Goal: Task Accomplishment & Management: Use online tool/utility

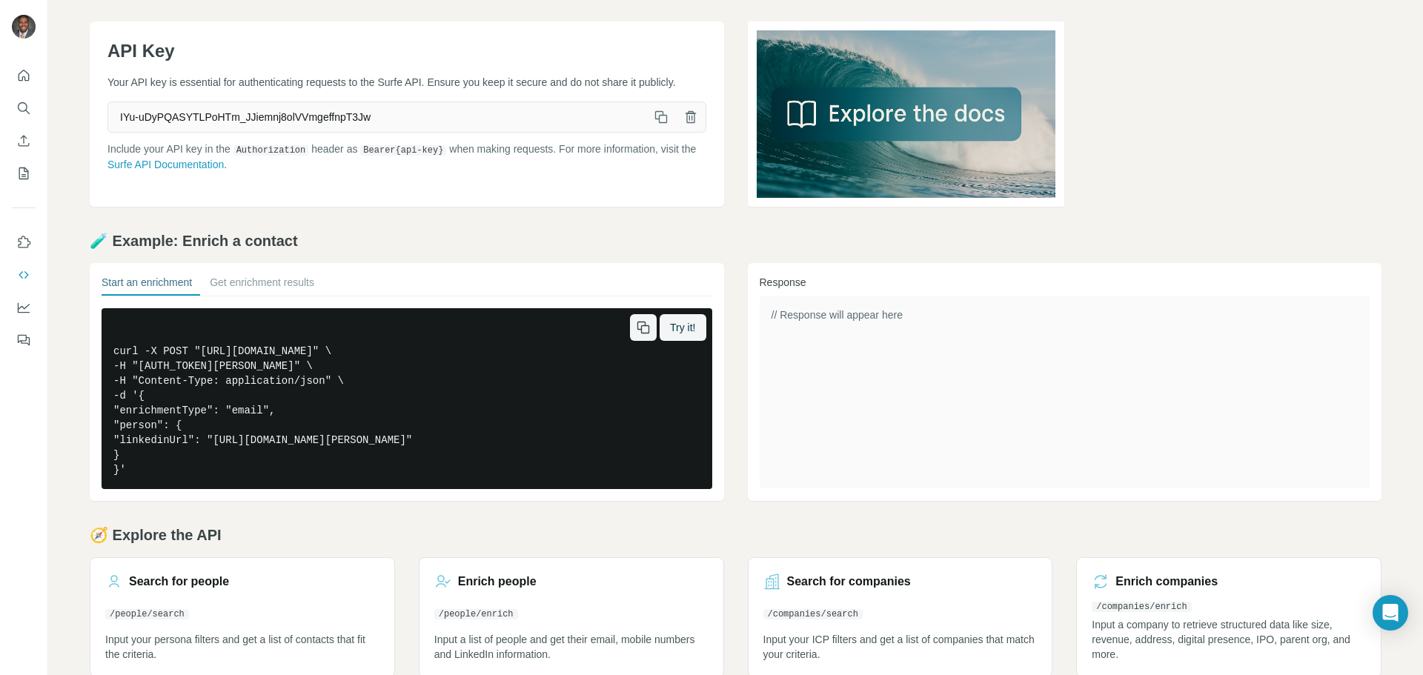
scroll to position [73, 0]
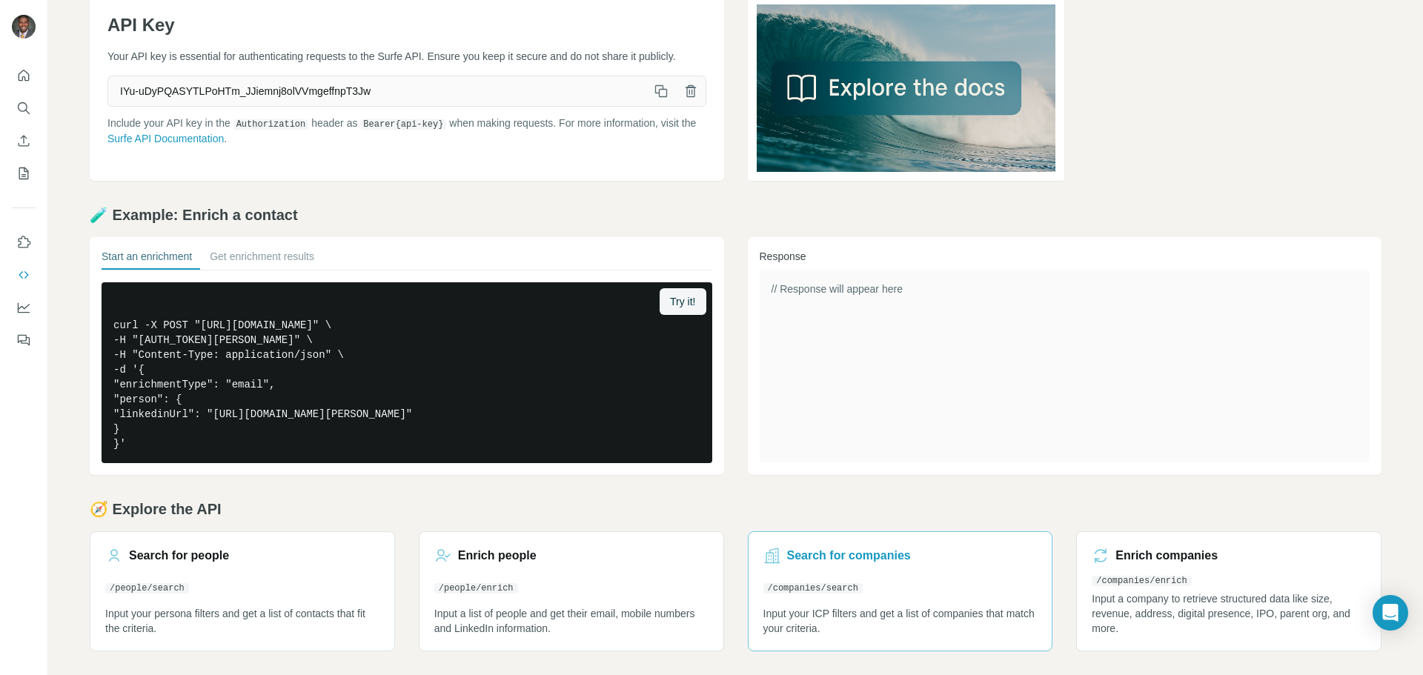
click at [842, 631] on p "Input your ICP filters and get a list of companies that match your criteria." at bounding box center [900, 621] width 274 height 30
click at [23, 84] on button "Quick start" at bounding box center [24, 75] width 24 height 27
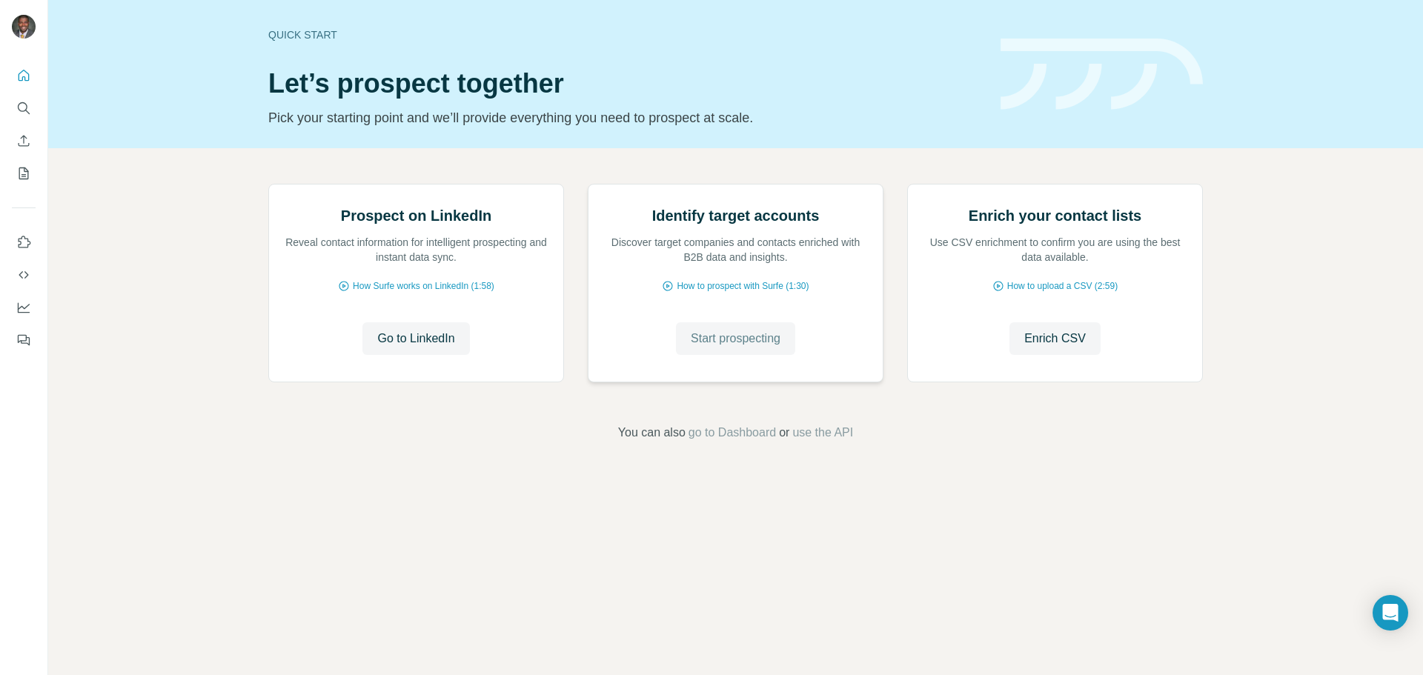
click at [737, 348] on span "Start prospecting" at bounding box center [736, 339] width 90 height 18
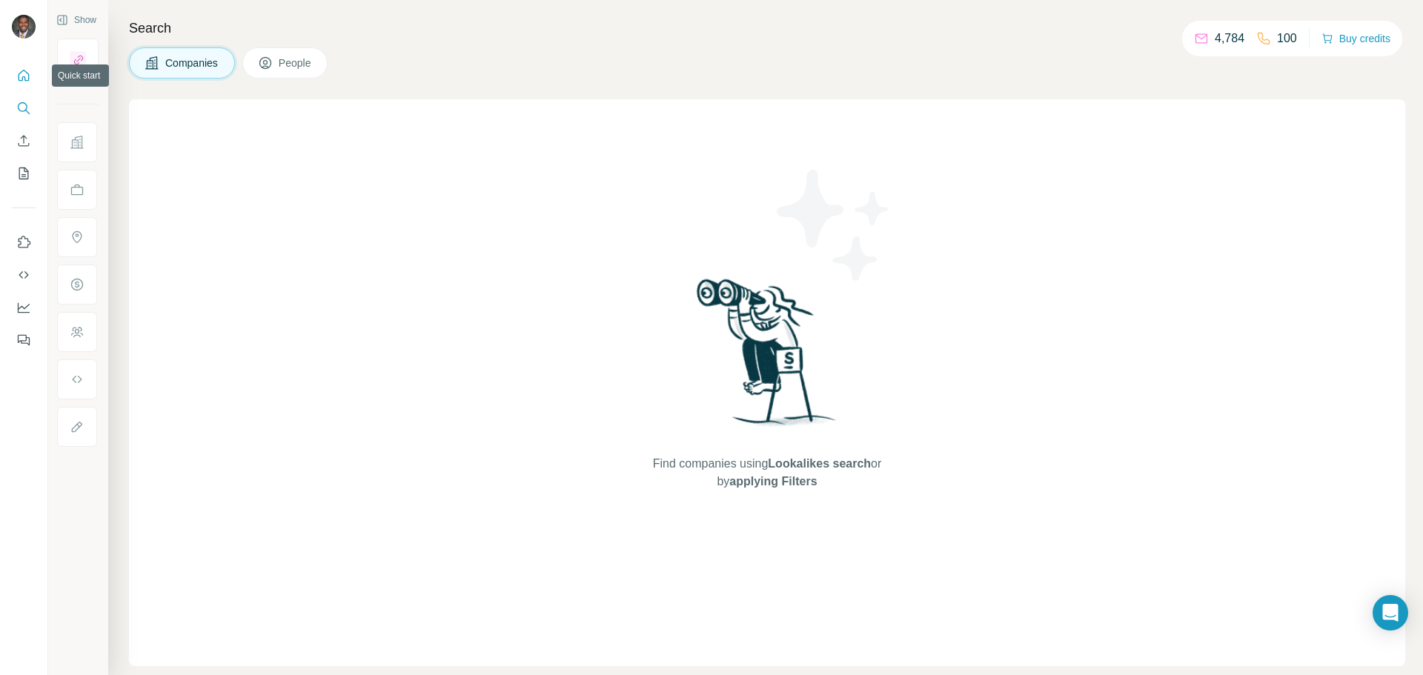
click at [30, 74] on icon "Quick start" at bounding box center [23, 75] width 15 height 15
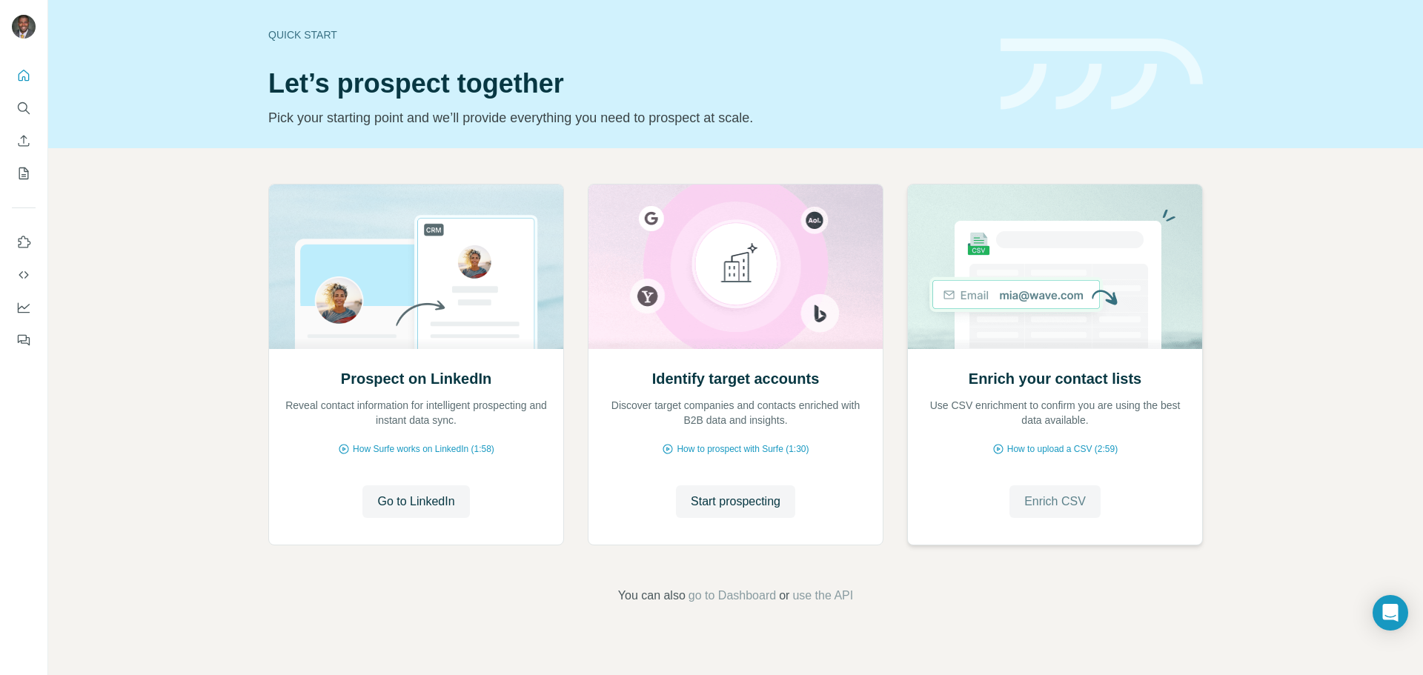
click at [1074, 509] on span "Enrich CSV" at bounding box center [1055, 502] width 62 height 18
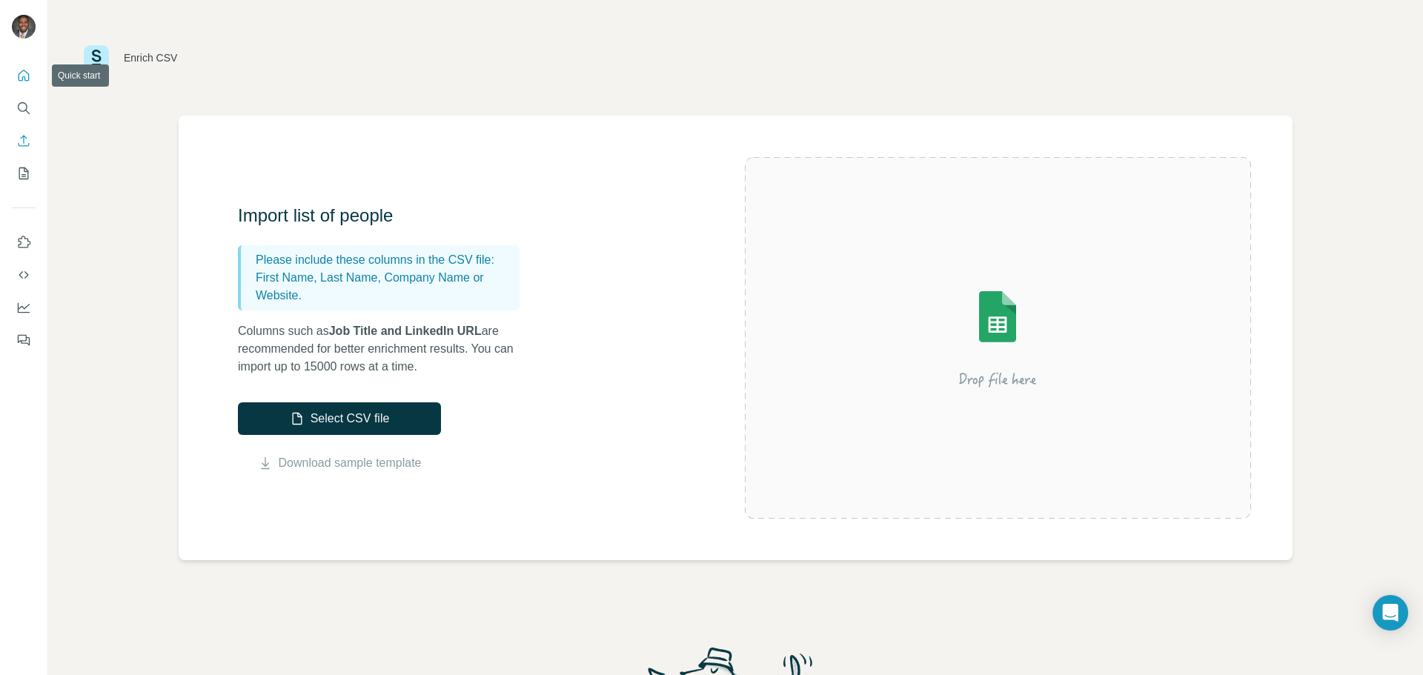
click at [19, 74] on icon "Quick start" at bounding box center [24, 75] width 11 height 11
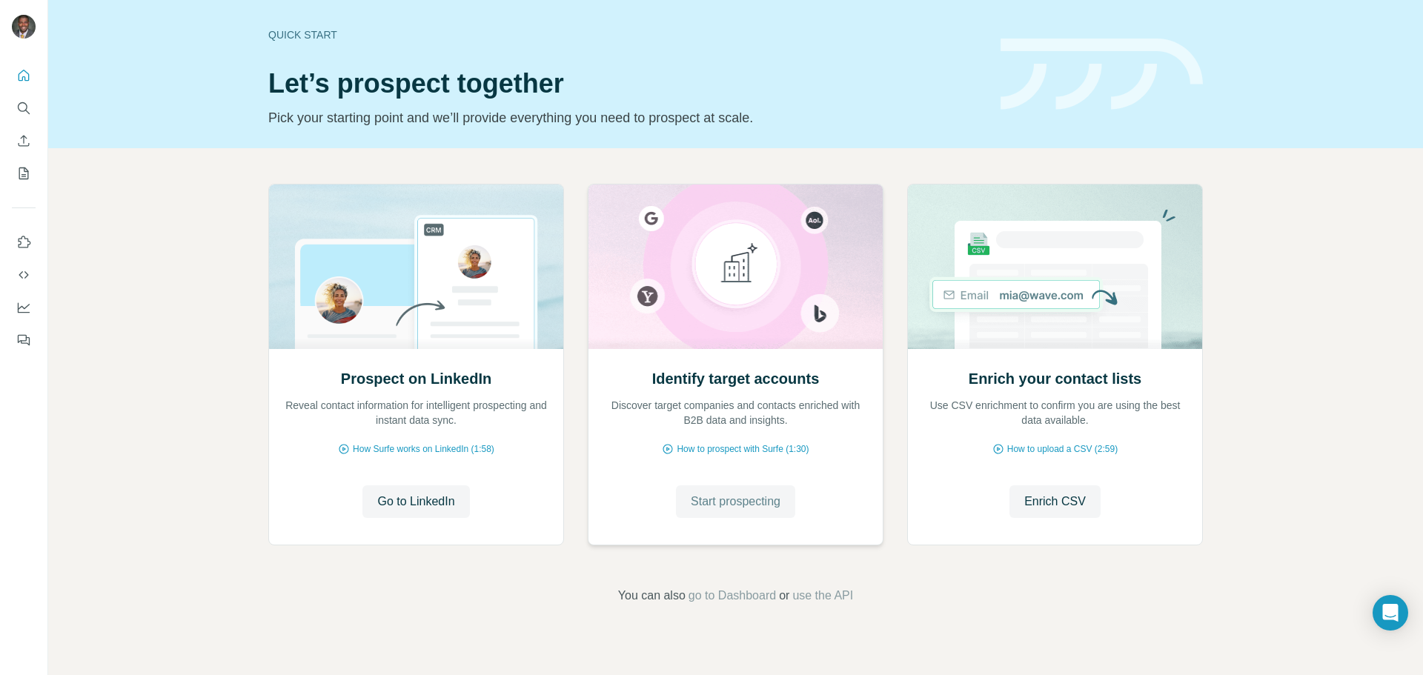
click at [707, 494] on span "Start prospecting" at bounding box center [736, 502] width 90 height 18
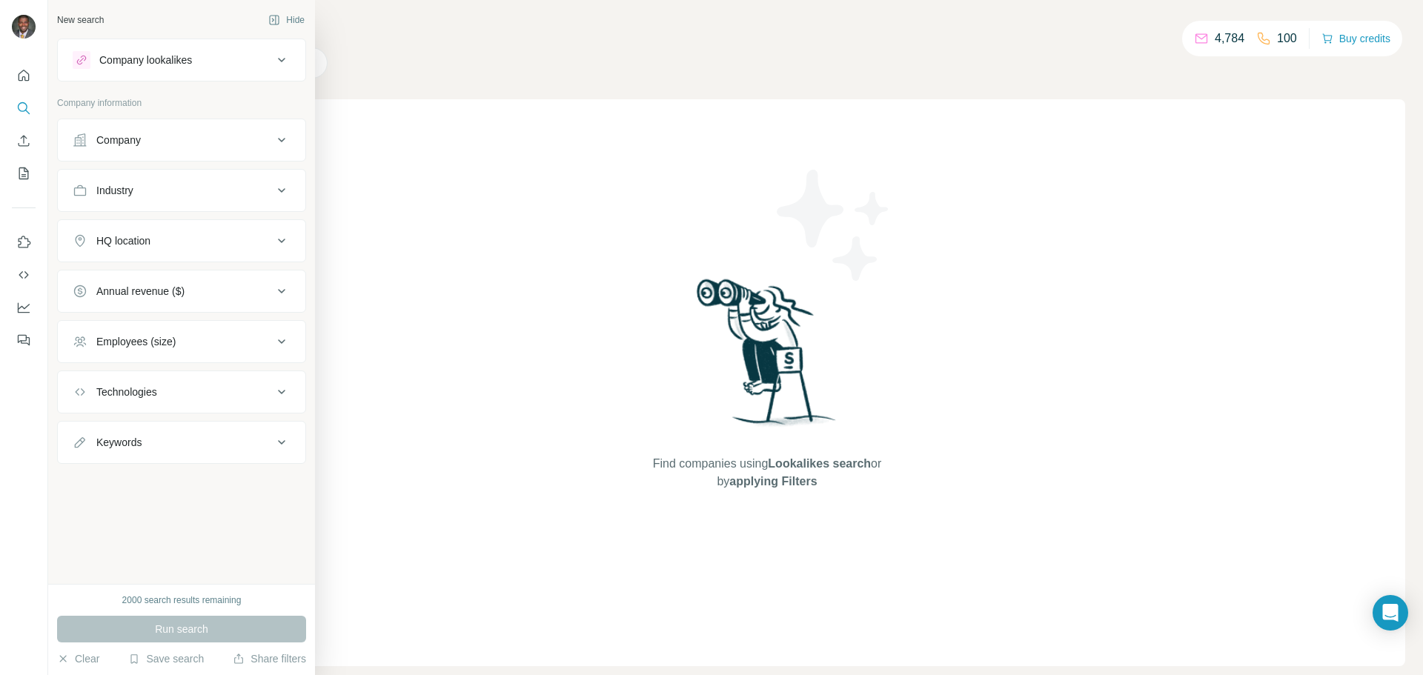
click at [114, 150] on button "Company" at bounding box center [181, 140] width 247 height 36
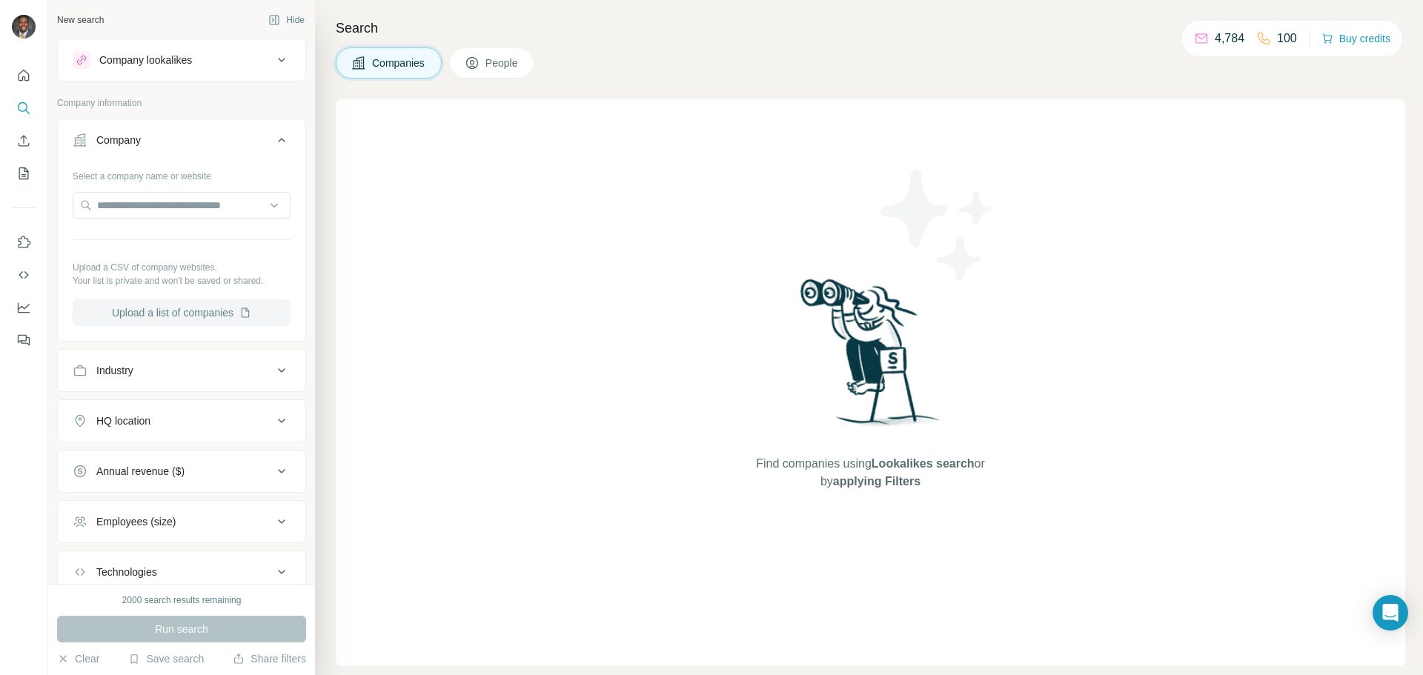
click at [199, 318] on button "Upload a list of companies" at bounding box center [182, 312] width 218 height 27
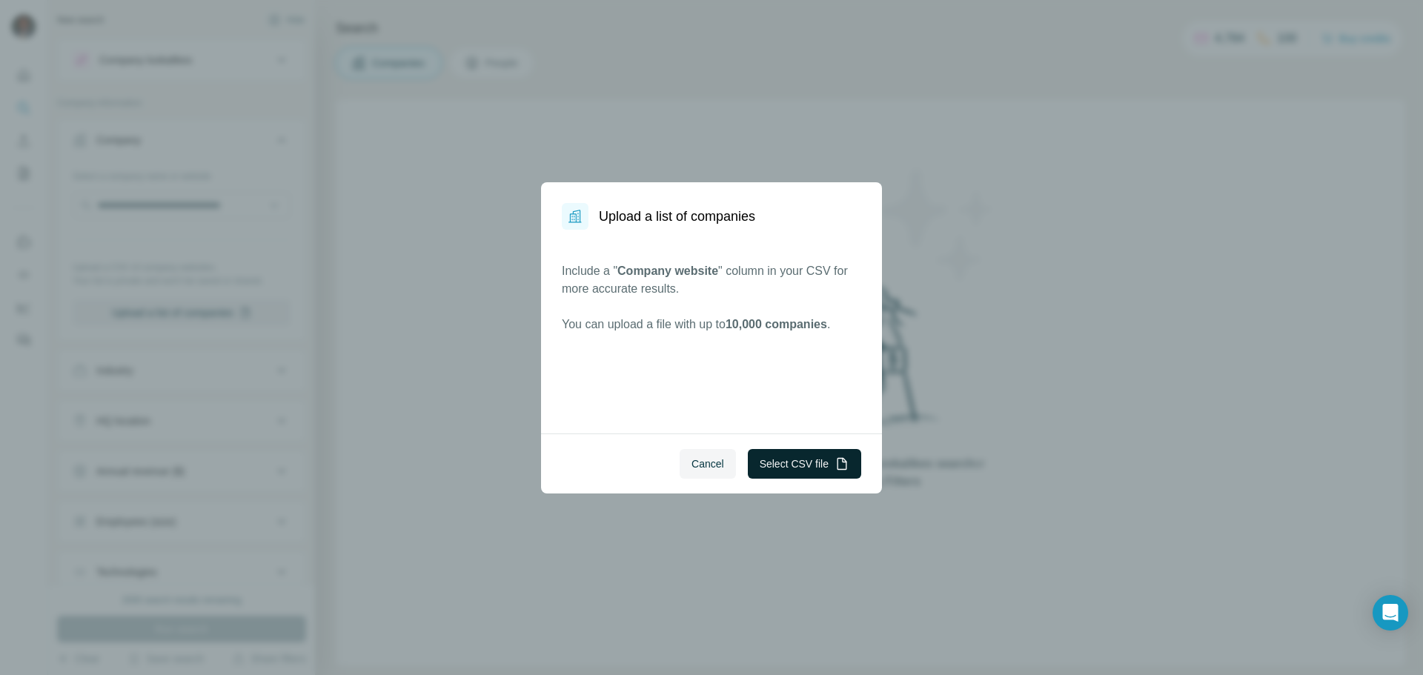
click at [777, 457] on button "Select CSV file" at bounding box center [804, 464] width 113 height 30
click at [471, 204] on div "Upload a list of companies Include a " Company website " column in your CSV for…" at bounding box center [711, 337] width 1423 height 675
click at [820, 469] on button "Select CSV file" at bounding box center [804, 464] width 113 height 30
click at [469, 313] on div "Upload a list of companies Include a " Company website " column in your CSV for…" at bounding box center [711, 337] width 1423 height 675
click at [783, 466] on button "Select CSV file" at bounding box center [804, 464] width 113 height 30
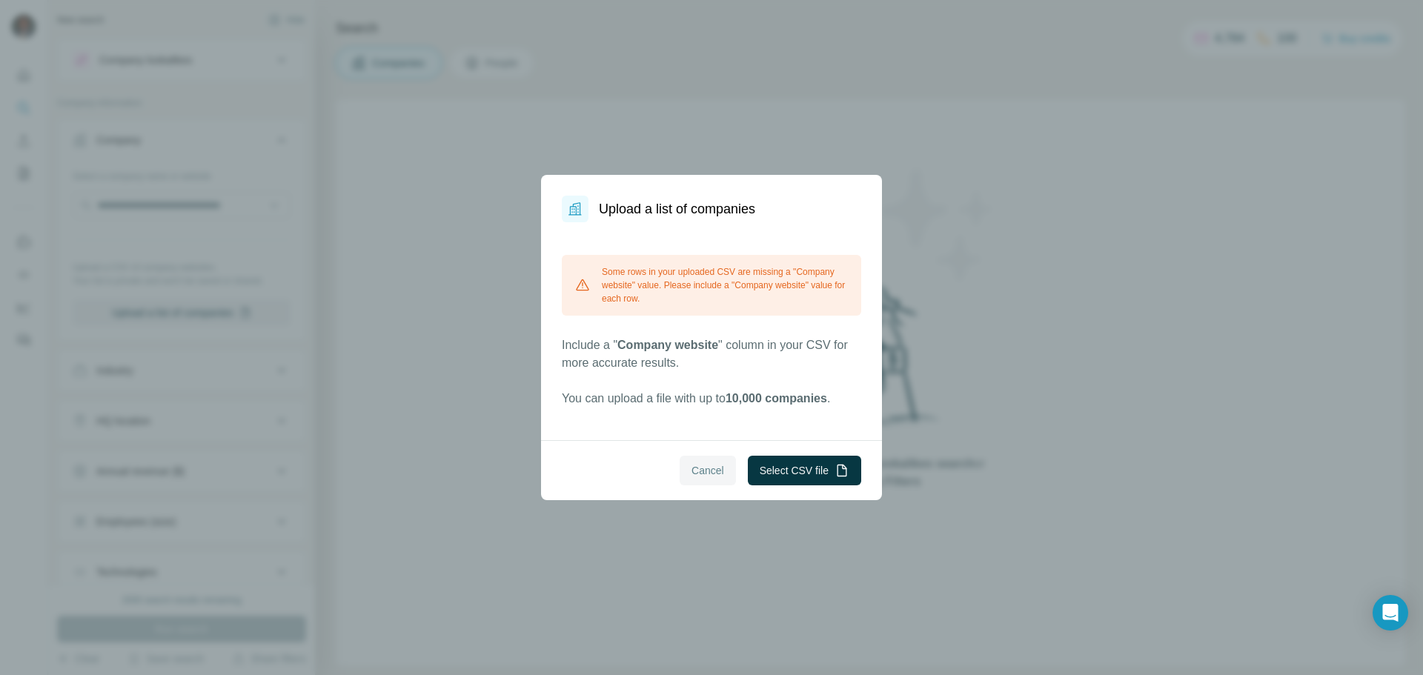
click at [715, 471] on span "Cancel" at bounding box center [707, 470] width 33 height 15
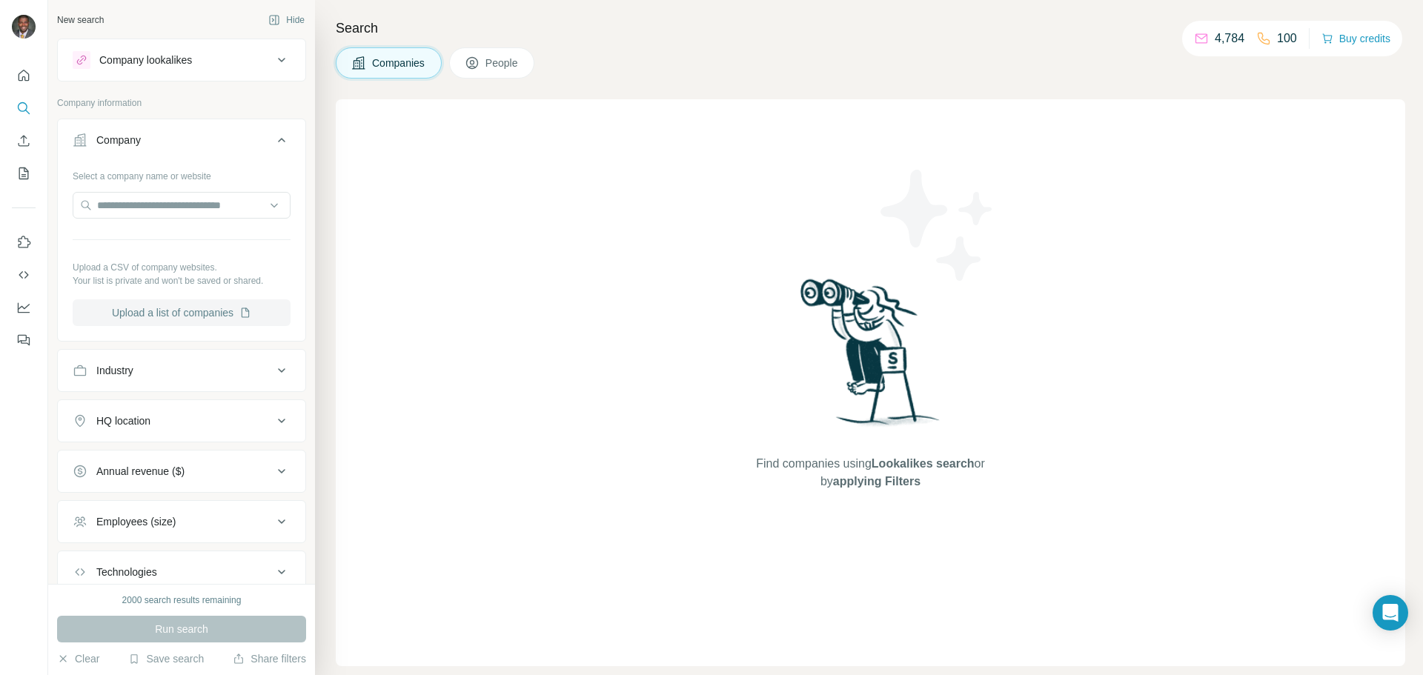
click at [209, 315] on button "Upload a list of companies" at bounding box center [182, 312] width 218 height 27
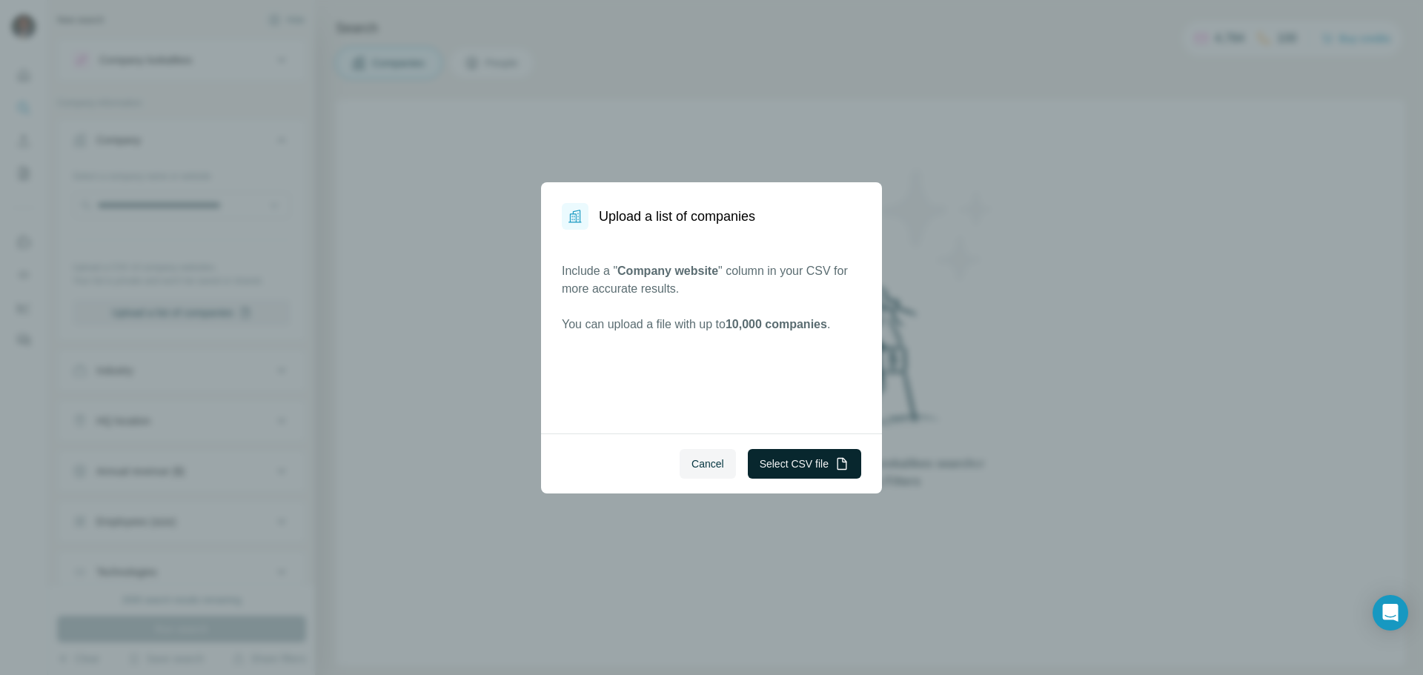
click at [791, 463] on button "Select CSV file" at bounding box center [804, 464] width 113 height 30
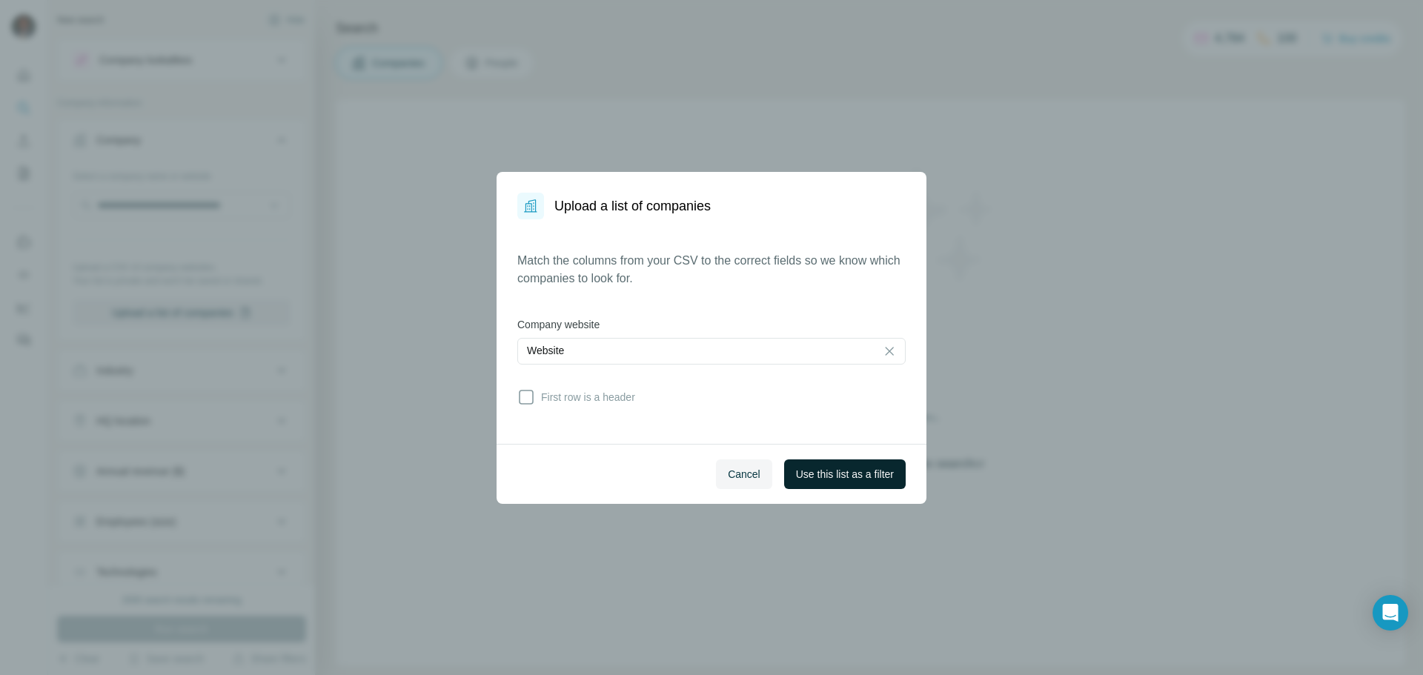
click at [826, 482] on button "Use this list as a filter" at bounding box center [845, 474] width 122 height 30
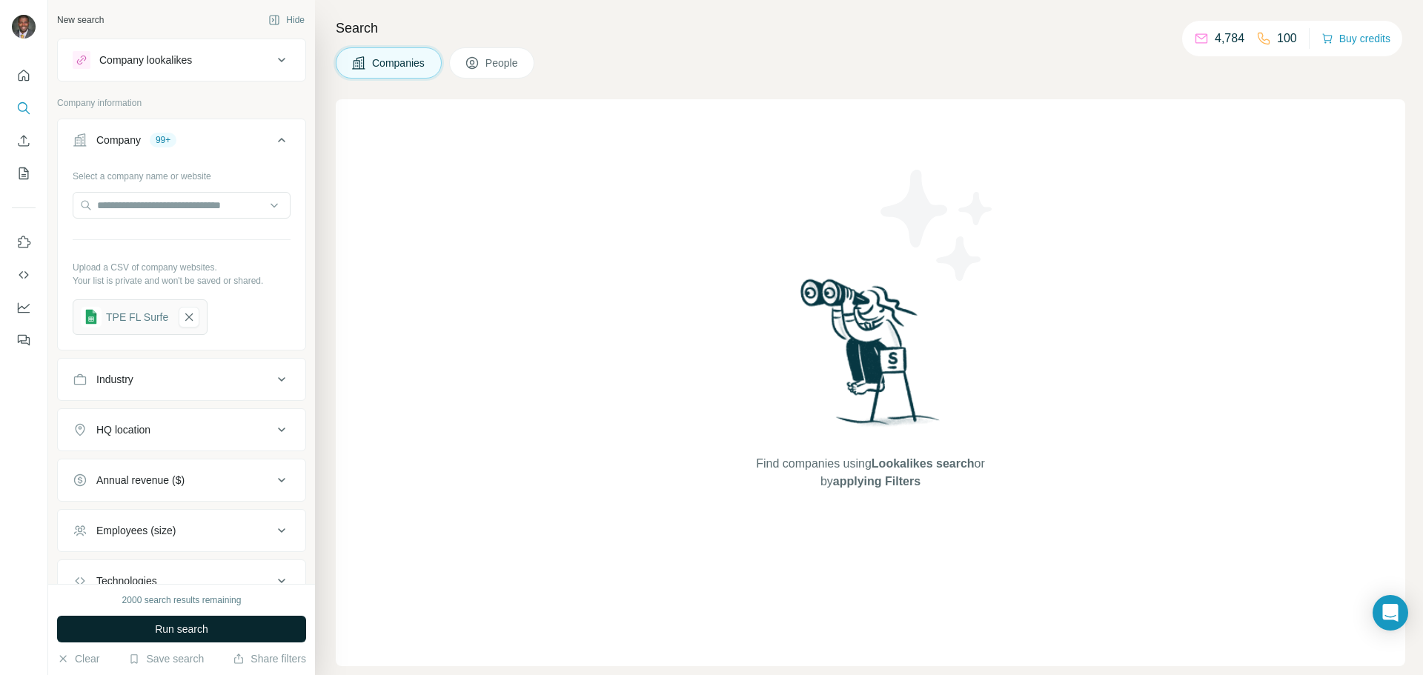
click at [223, 631] on button "Run search" at bounding box center [181, 629] width 249 height 27
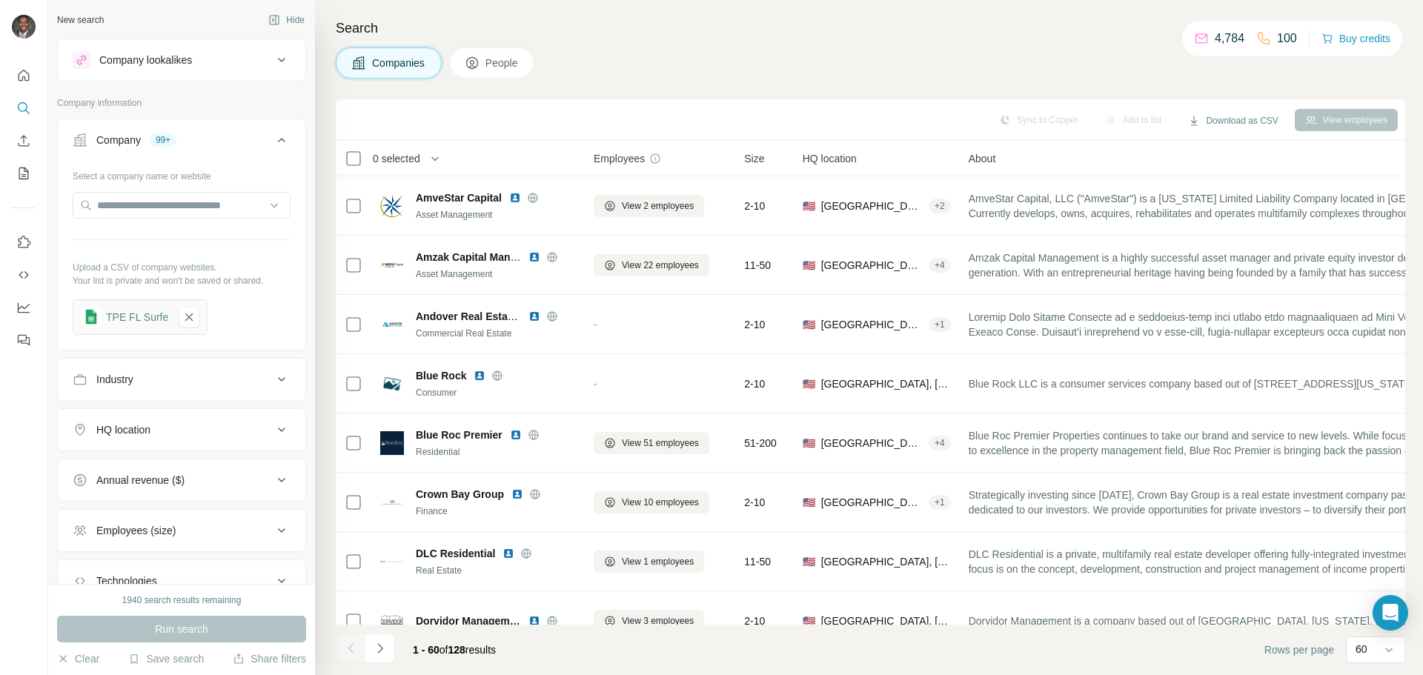
click at [499, 69] on span "People" at bounding box center [502, 63] width 34 height 15
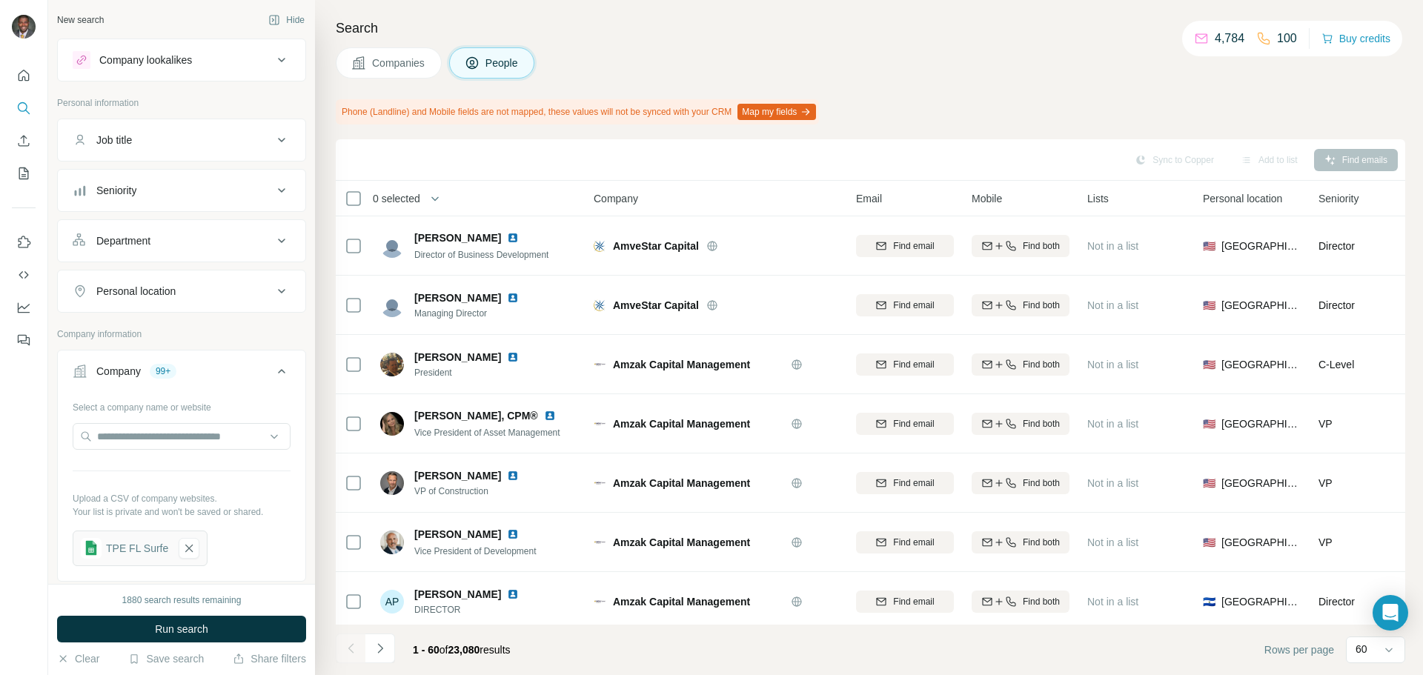
drag, startPoint x: 279, startPoint y: 247, endPoint x: 270, endPoint y: 245, distance: 8.4
click at [276, 247] on icon at bounding box center [282, 241] width 18 height 18
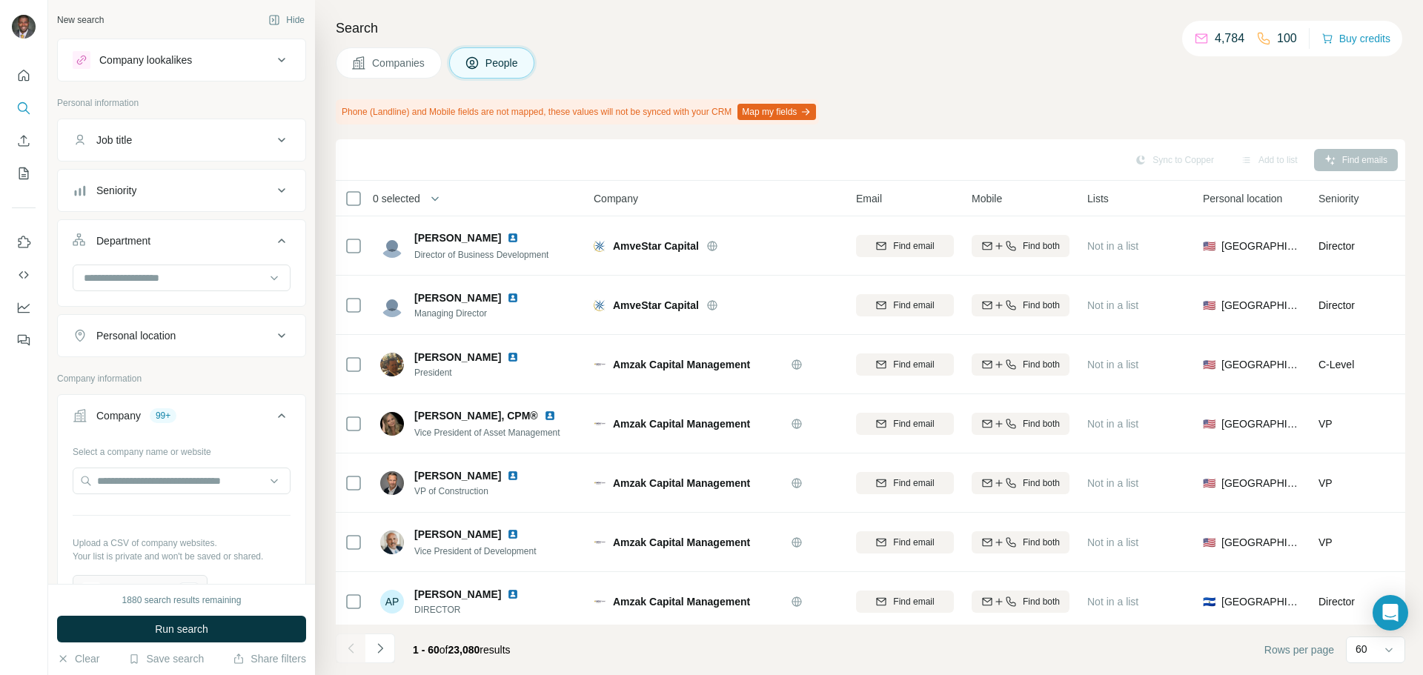
click at [273, 245] on icon at bounding box center [282, 241] width 18 height 18
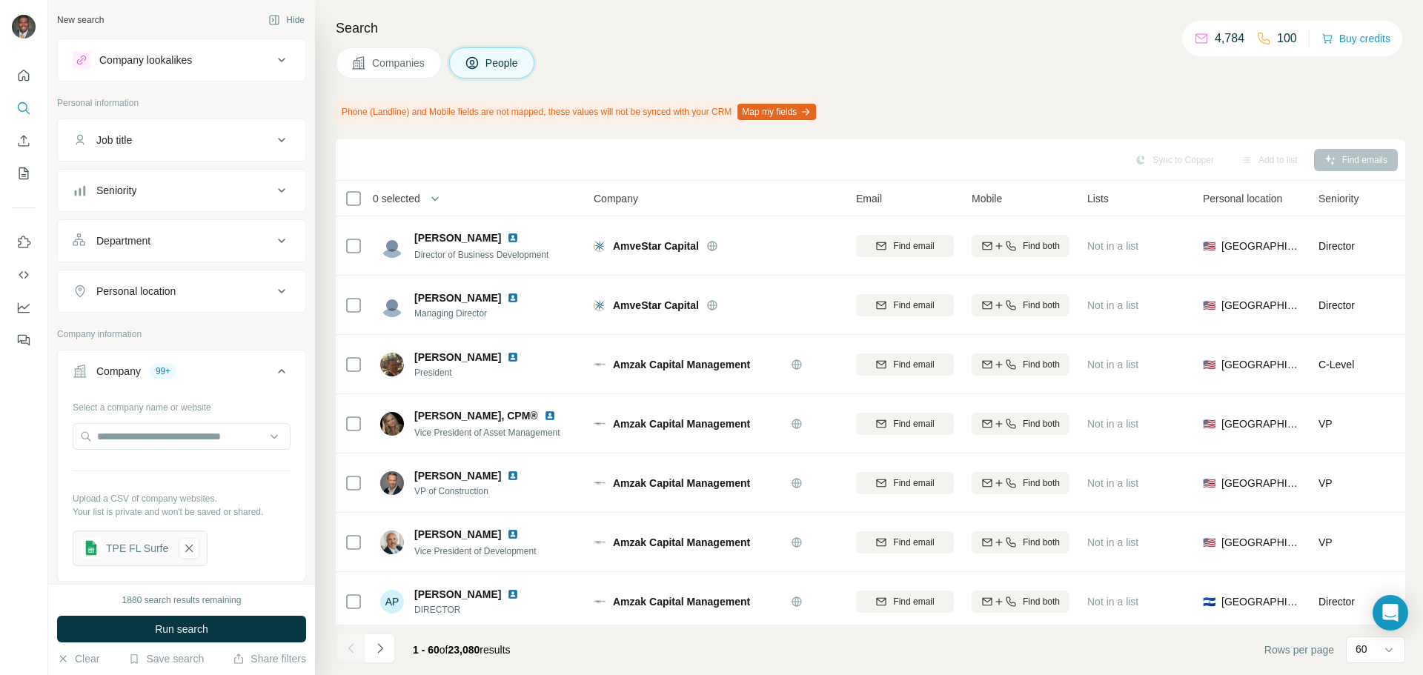
click at [273, 244] on icon at bounding box center [282, 241] width 18 height 18
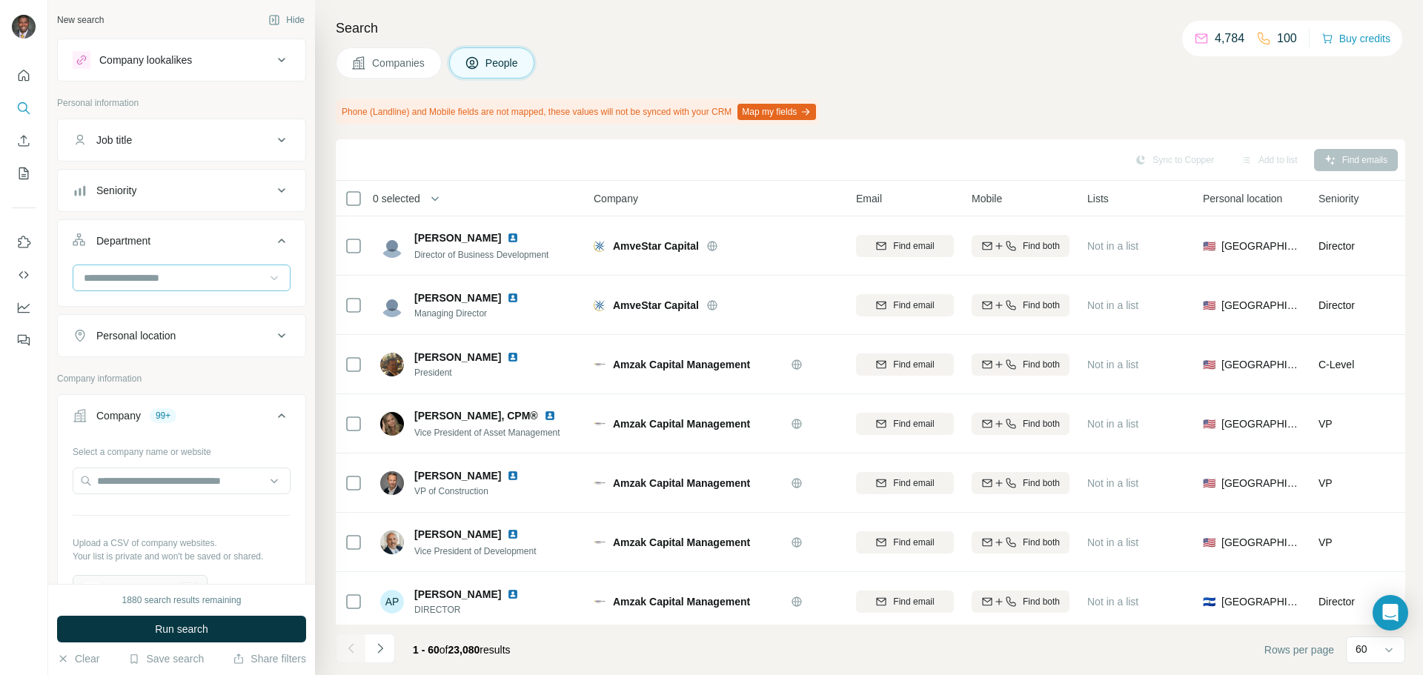
click at [267, 277] on icon at bounding box center [274, 277] width 15 height 15
click at [267, 276] on icon at bounding box center [274, 277] width 15 height 15
click at [396, 62] on span "Companies" at bounding box center [399, 63] width 54 height 15
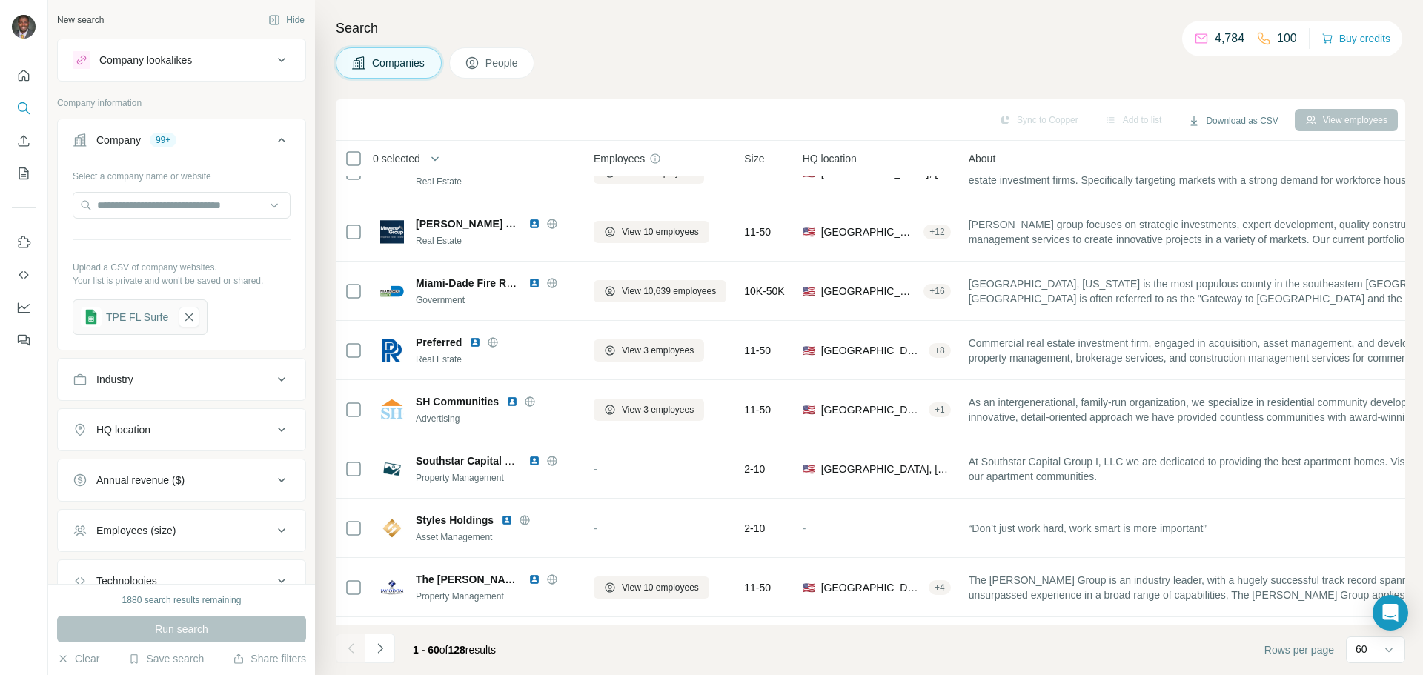
scroll to position [1186, 0]
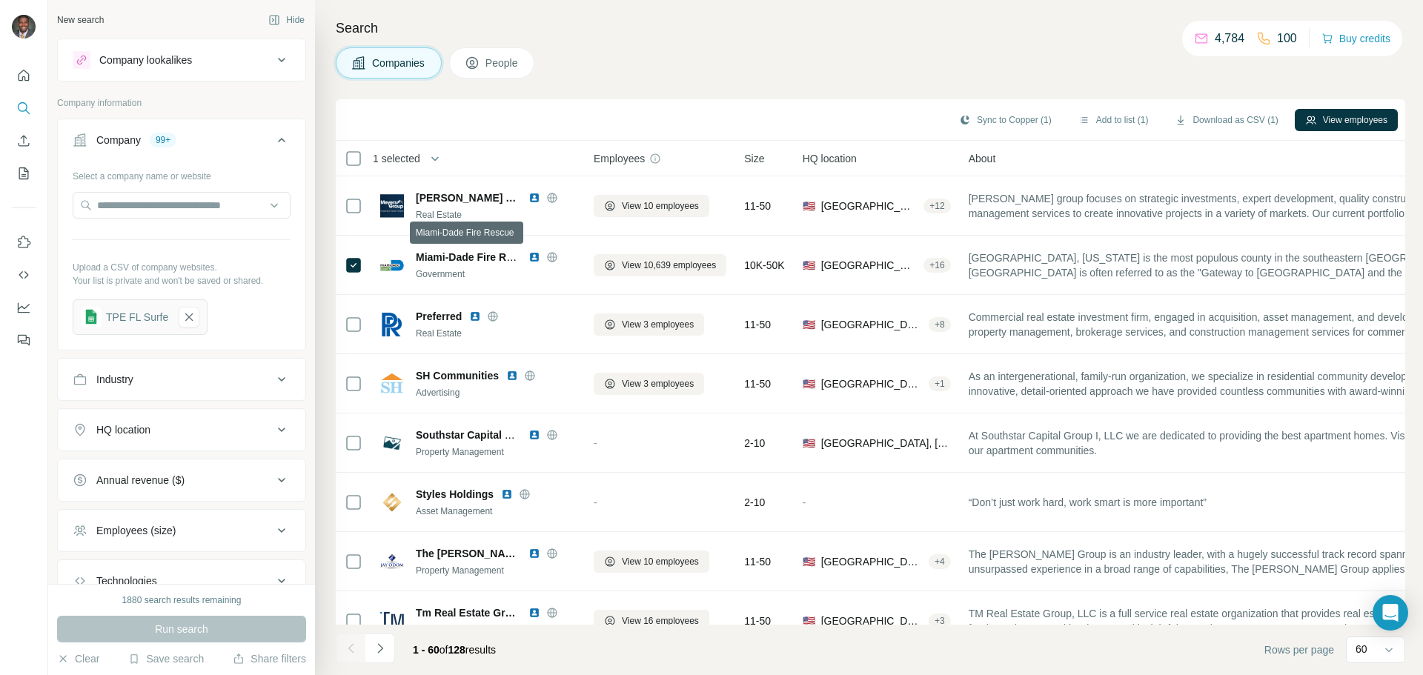
drag, startPoint x: 491, startPoint y: 262, endPoint x: 608, endPoint y: 64, distance: 230.5
click at [608, 64] on div "Companies People" at bounding box center [870, 62] width 1069 height 31
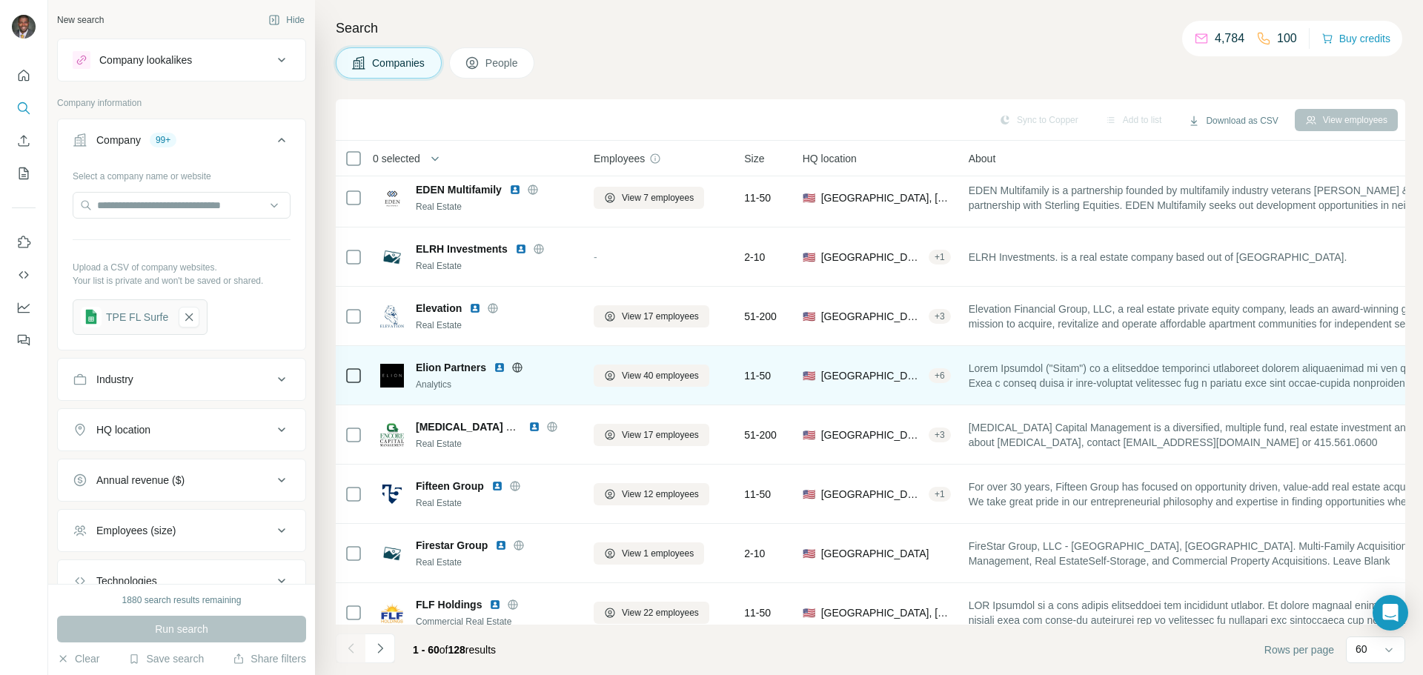
scroll to position [3116, 0]
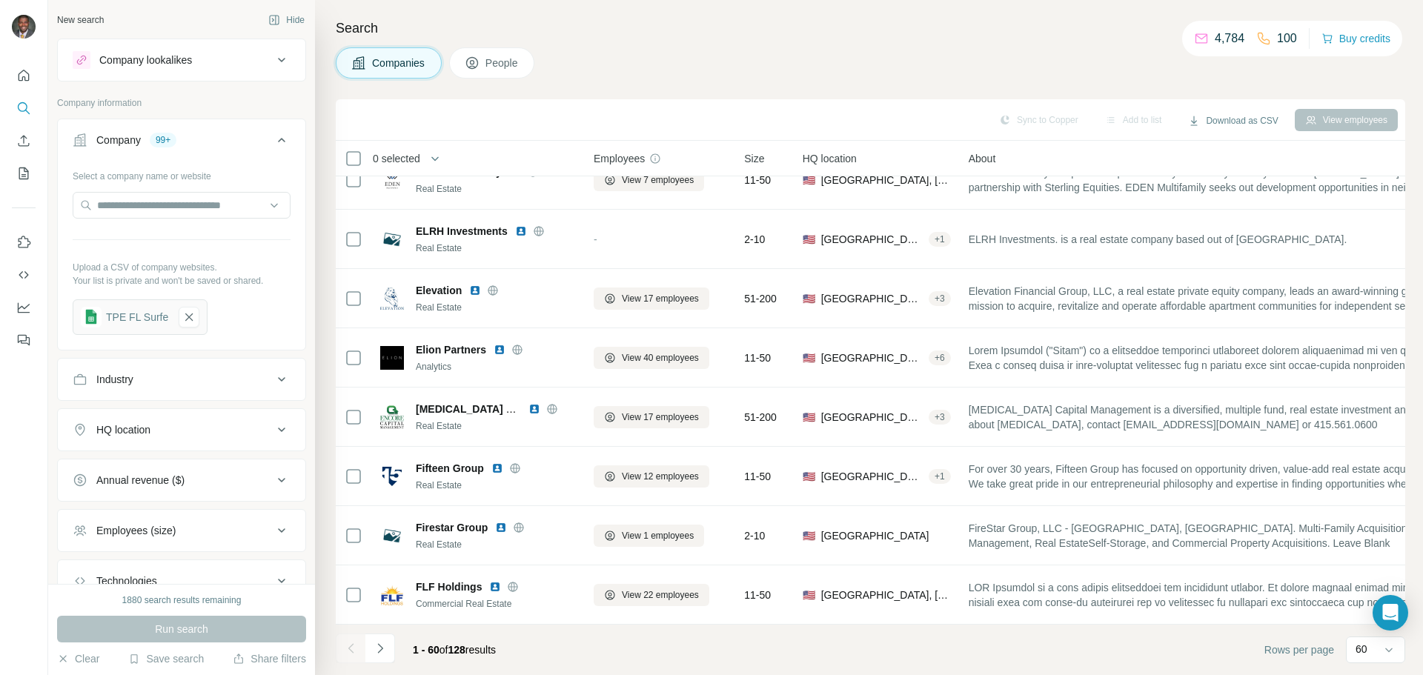
click at [382, 648] on icon "Navigate to next page" at bounding box center [379, 648] width 5 height 10
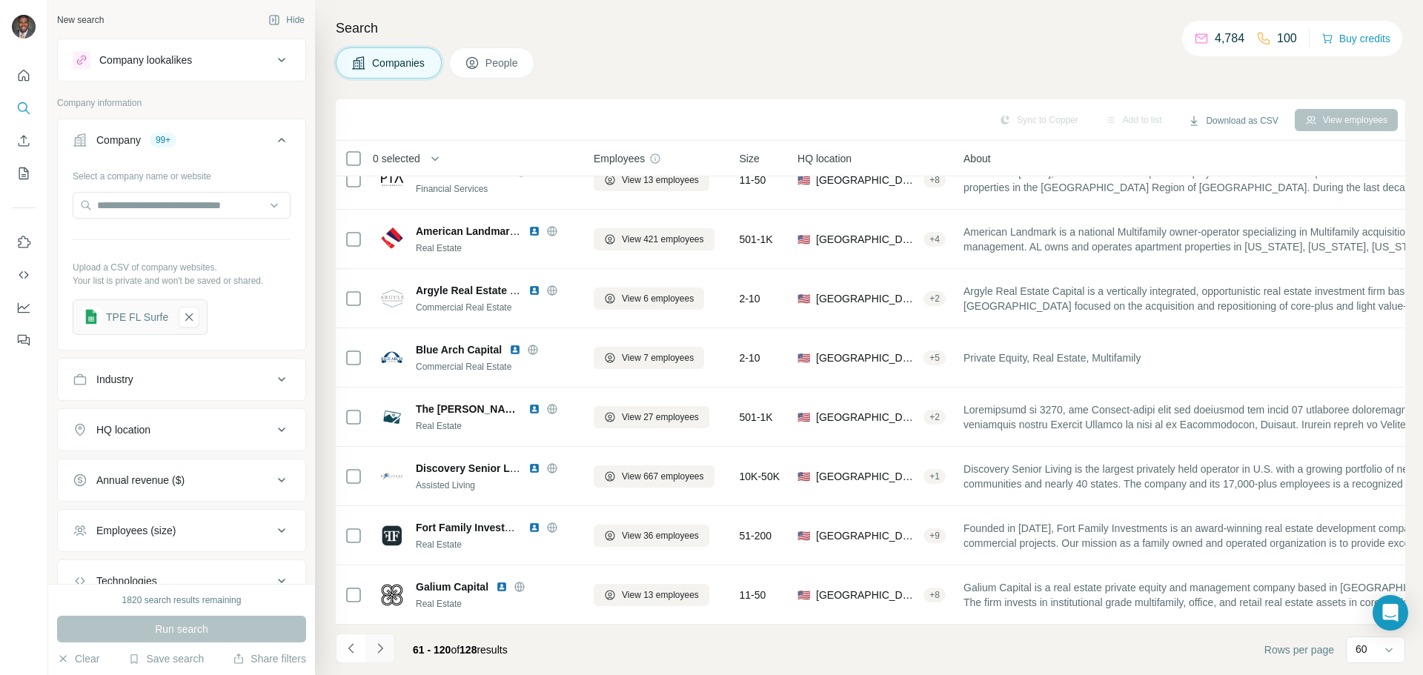
click at [375, 648] on icon "Navigate to next page" at bounding box center [380, 648] width 15 height 15
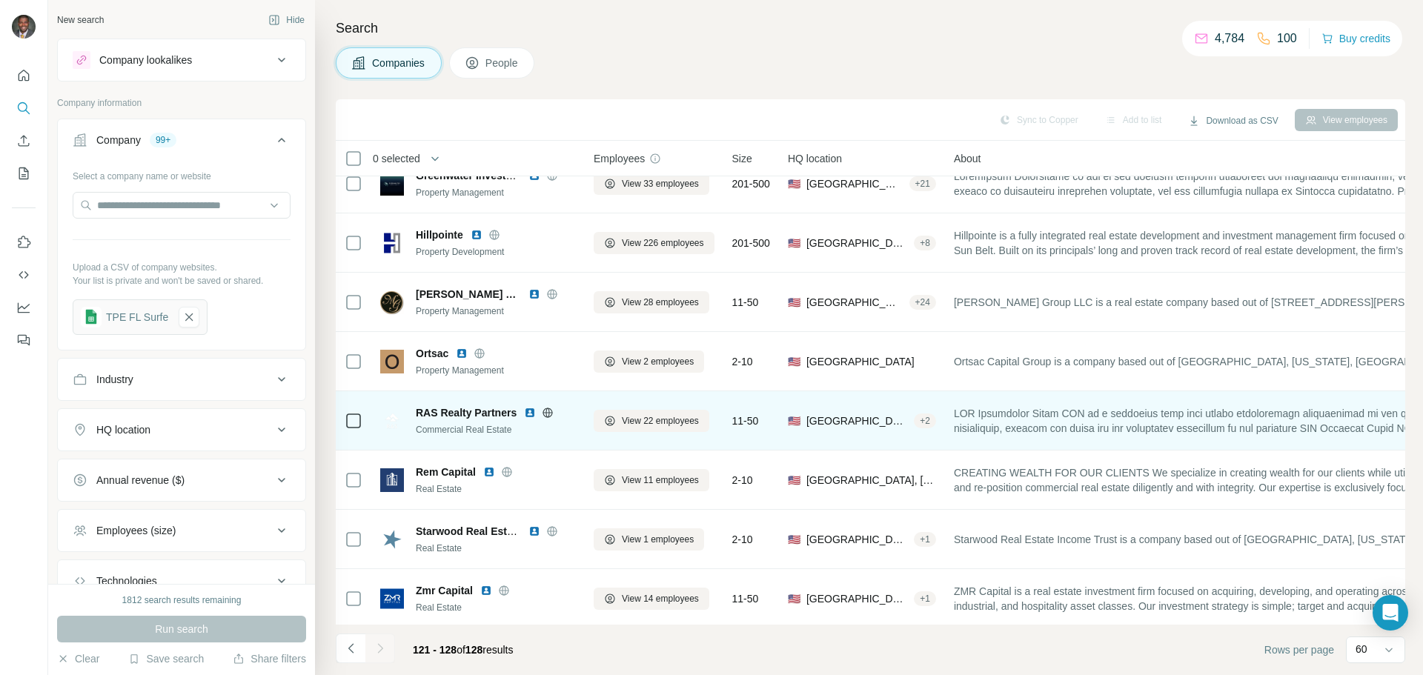
scroll to position [33, 0]
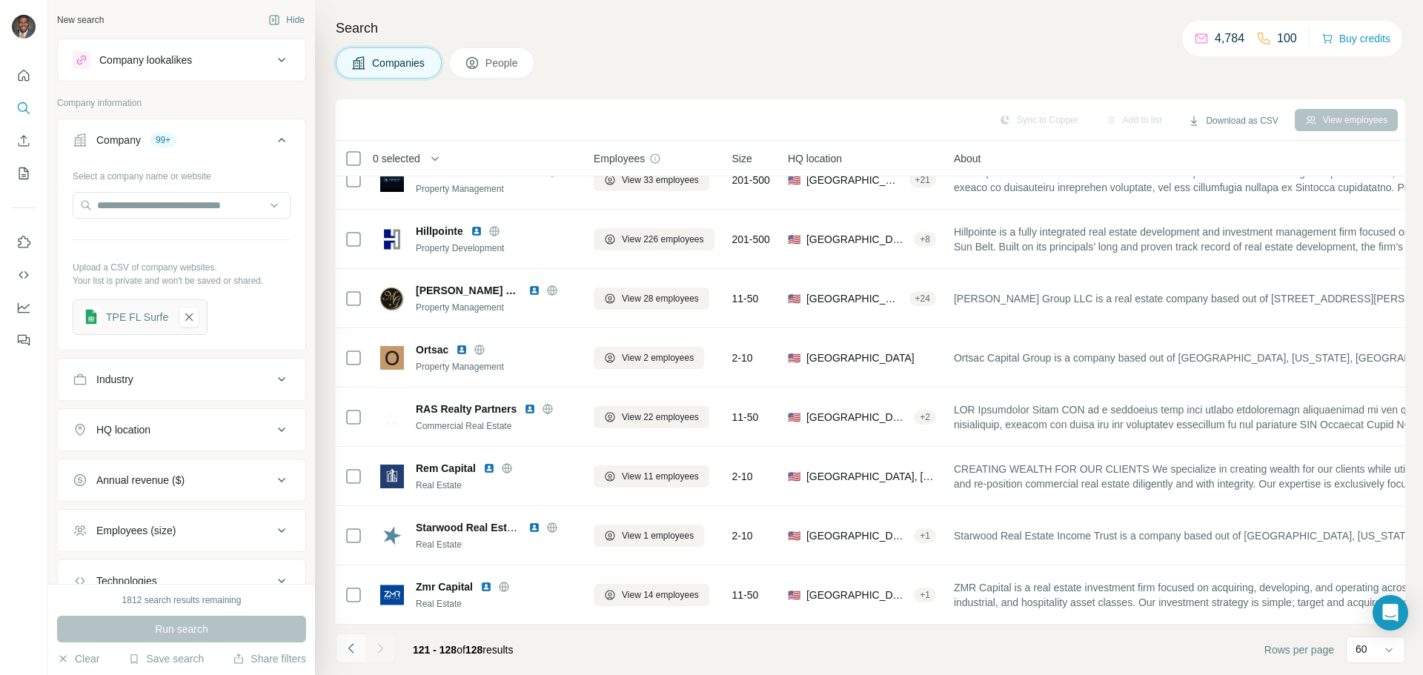
click at [351, 643] on icon "Navigate to previous page" at bounding box center [351, 648] width 15 height 15
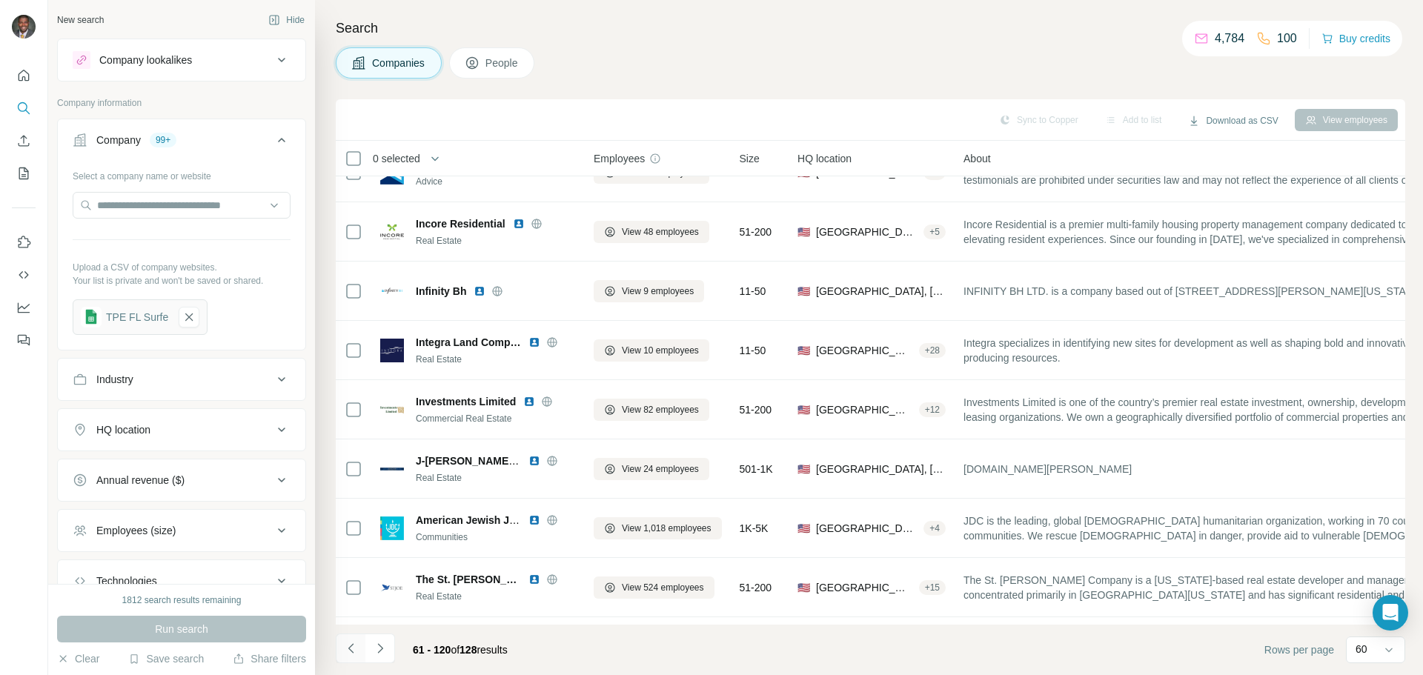
click at [352, 653] on icon "Navigate to previous page" at bounding box center [351, 648] width 15 height 15
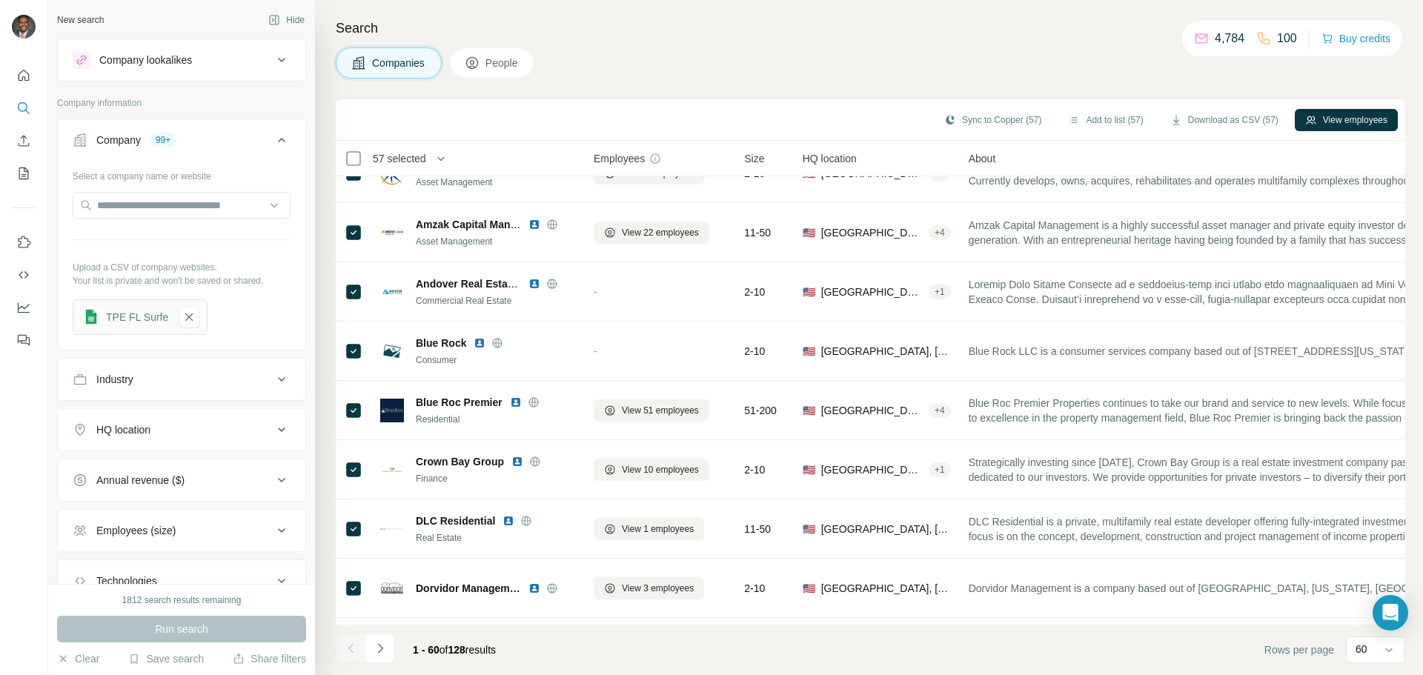
scroll to position [0, 0]
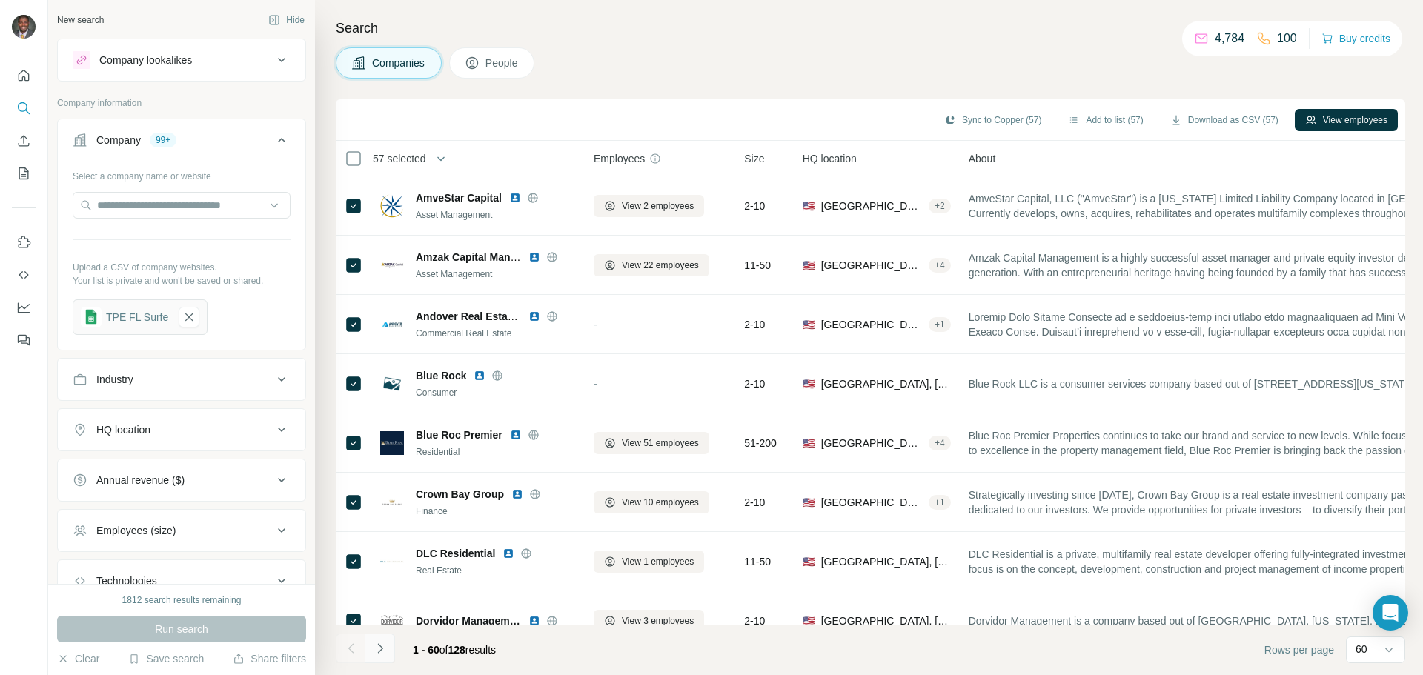
click at [374, 651] on icon "Navigate to next page" at bounding box center [380, 648] width 15 height 15
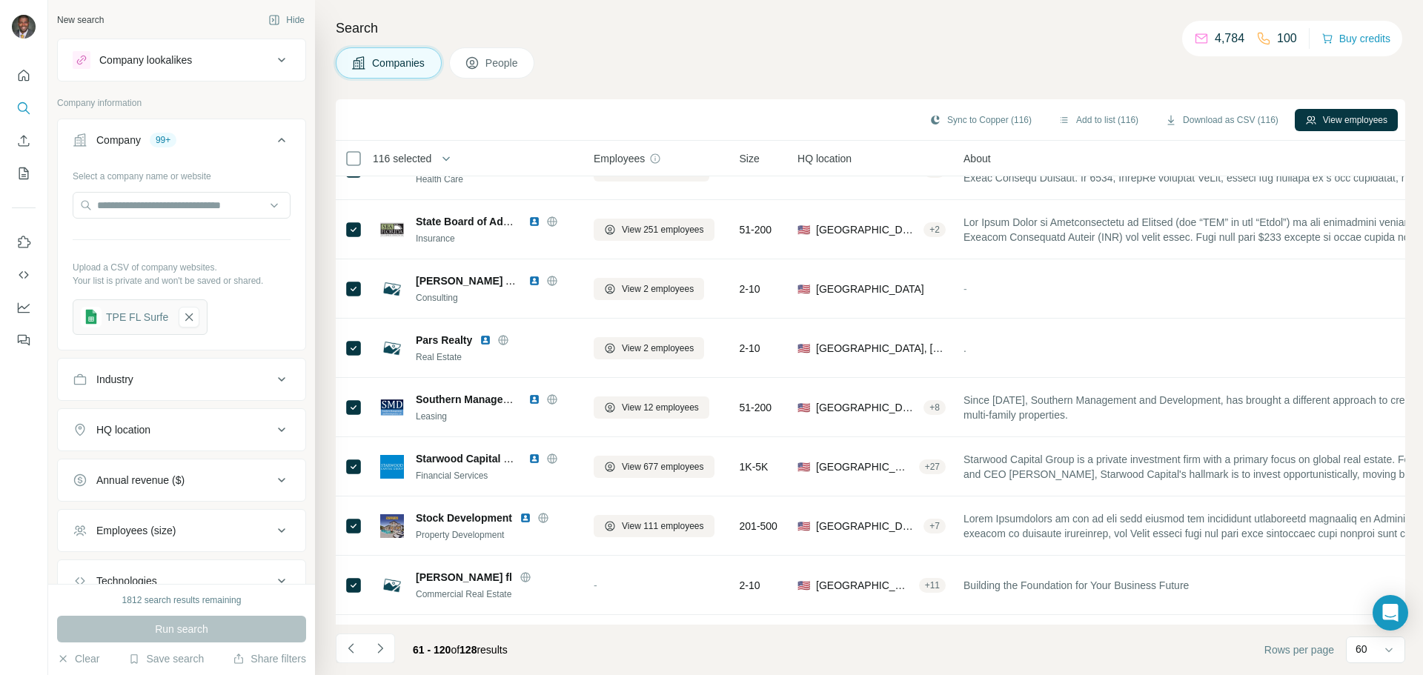
scroll to position [1778, 0]
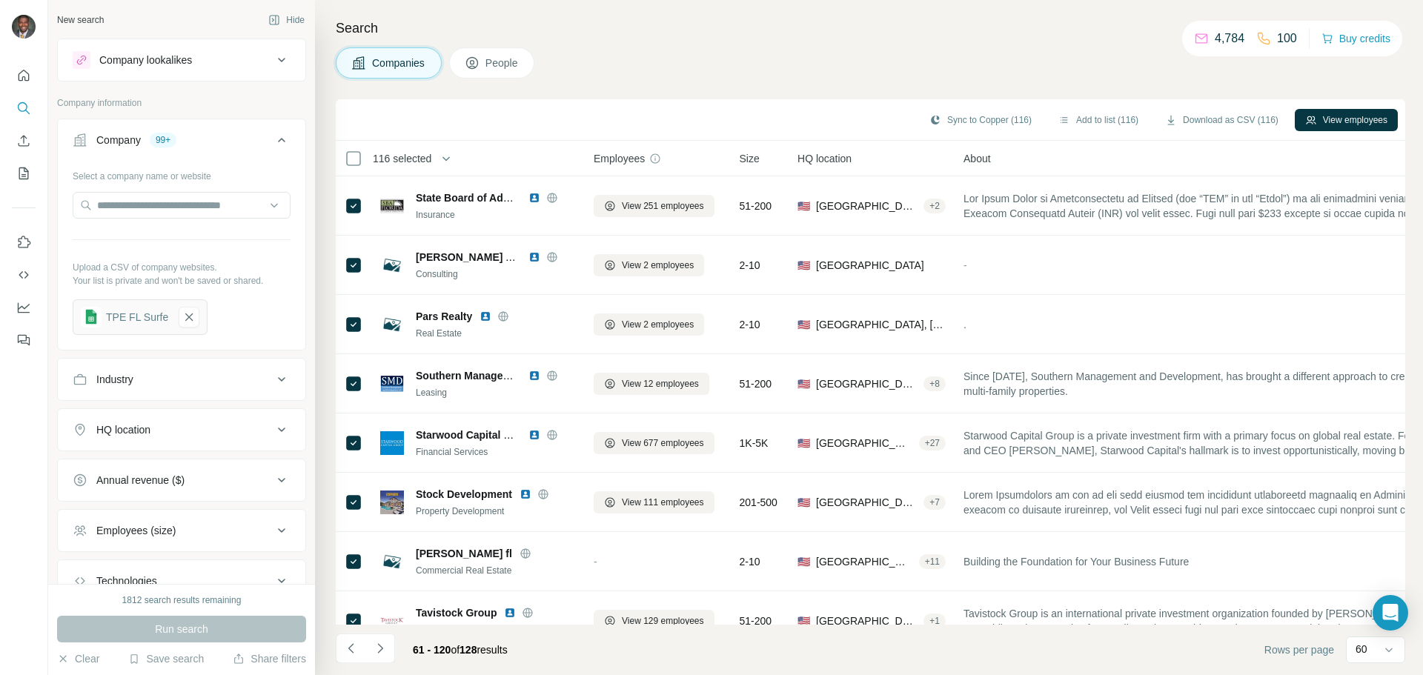
click at [656, 62] on div "Companies People" at bounding box center [870, 62] width 1069 height 31
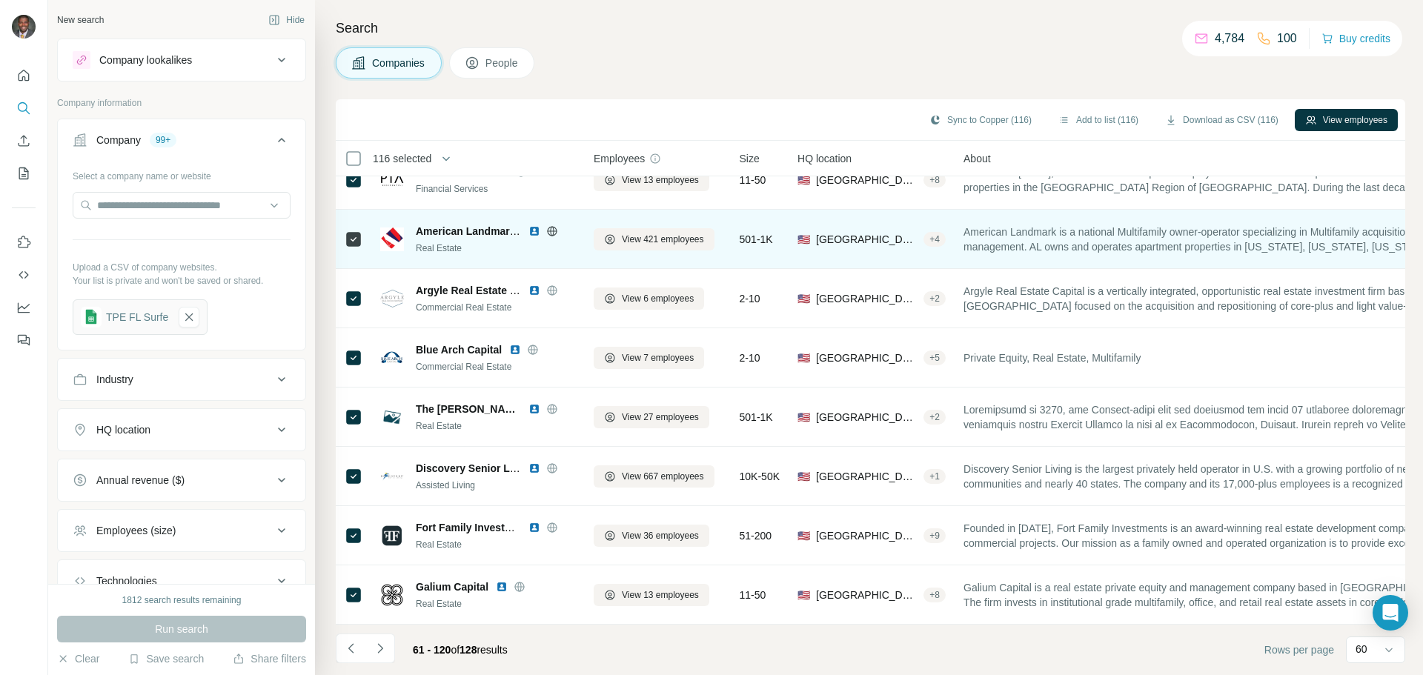
scroll to position [3116, 0]
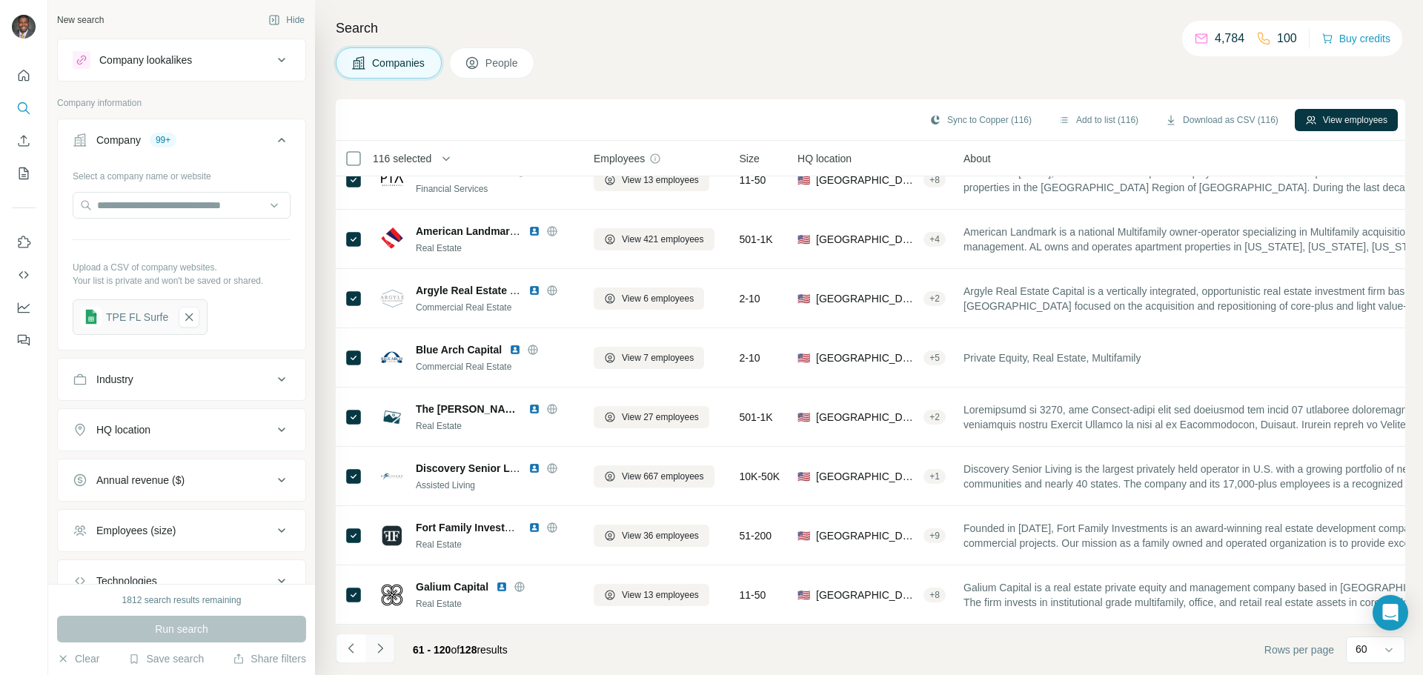
click at [383, 654] on icon "Navigate to next page" at bounding box center [380, 648] width 15 height 15
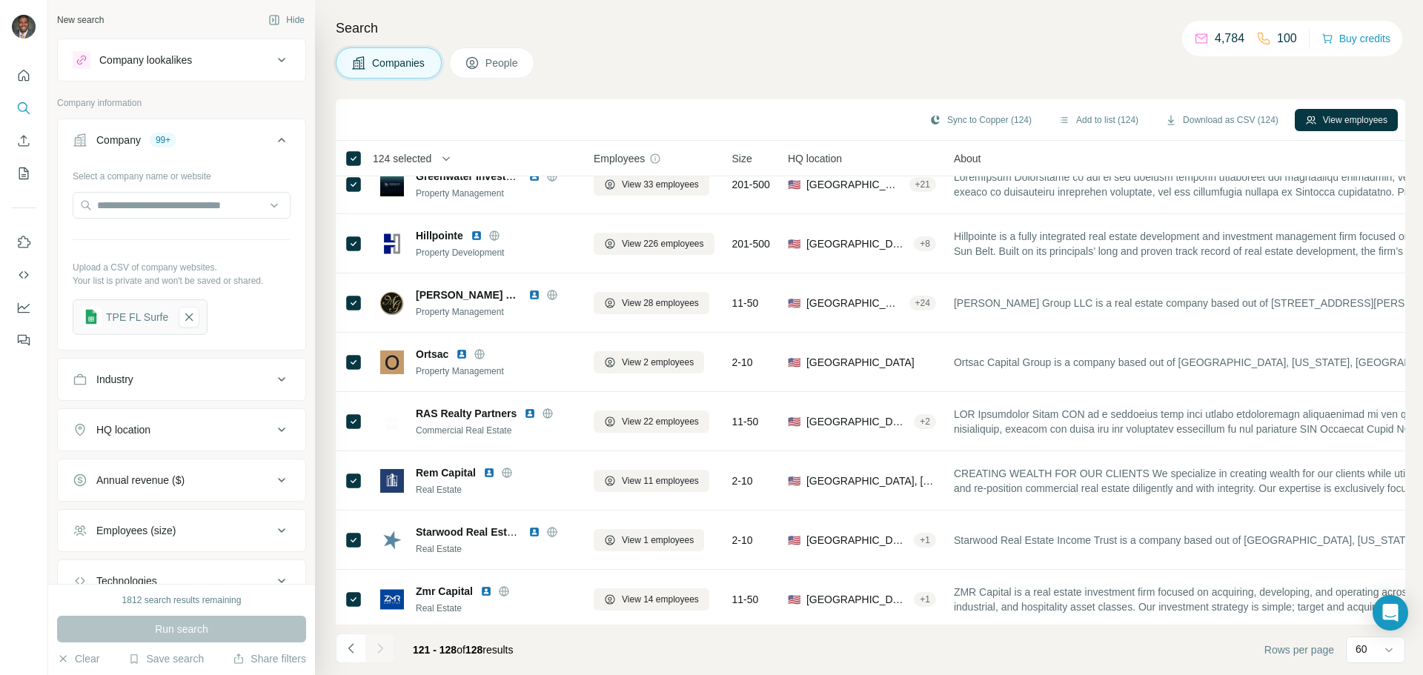
scroll to position [33, 0]
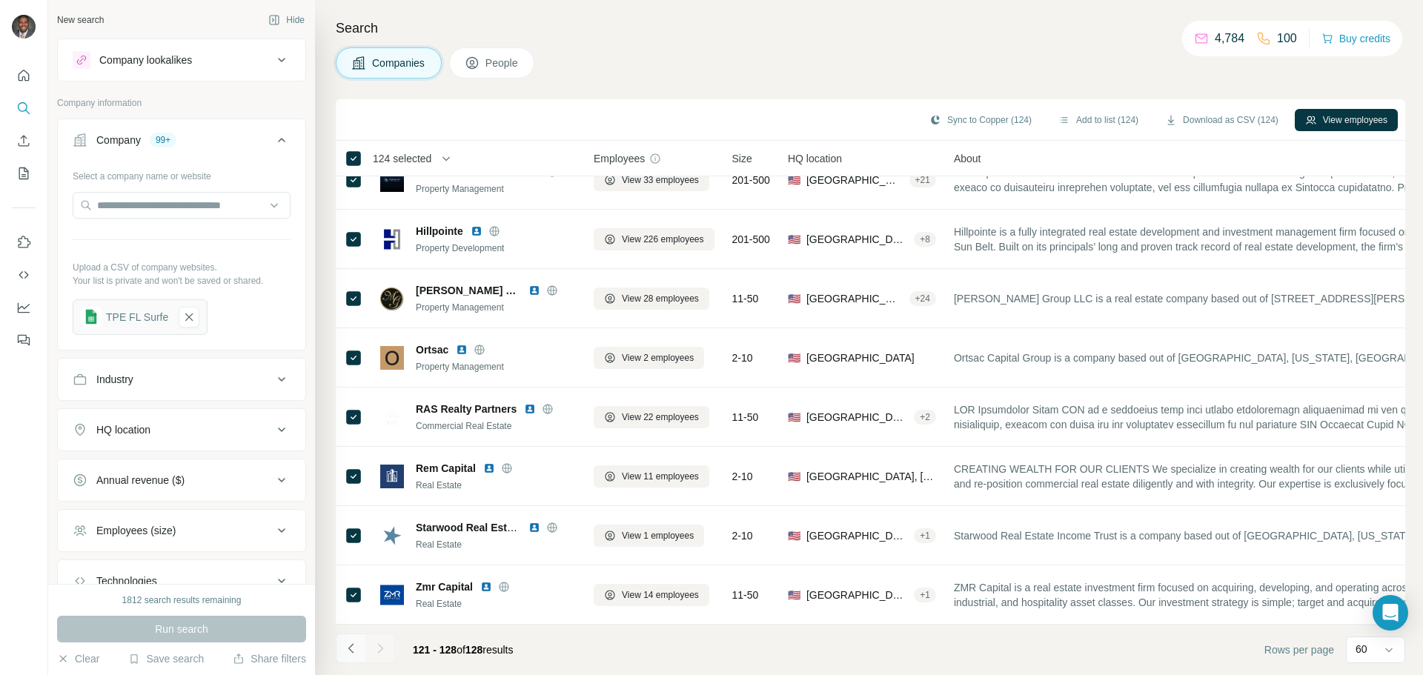
click at [351, 654] on icon "Navigate to previous page" at bounding box center [351, 648] width 15 height 15
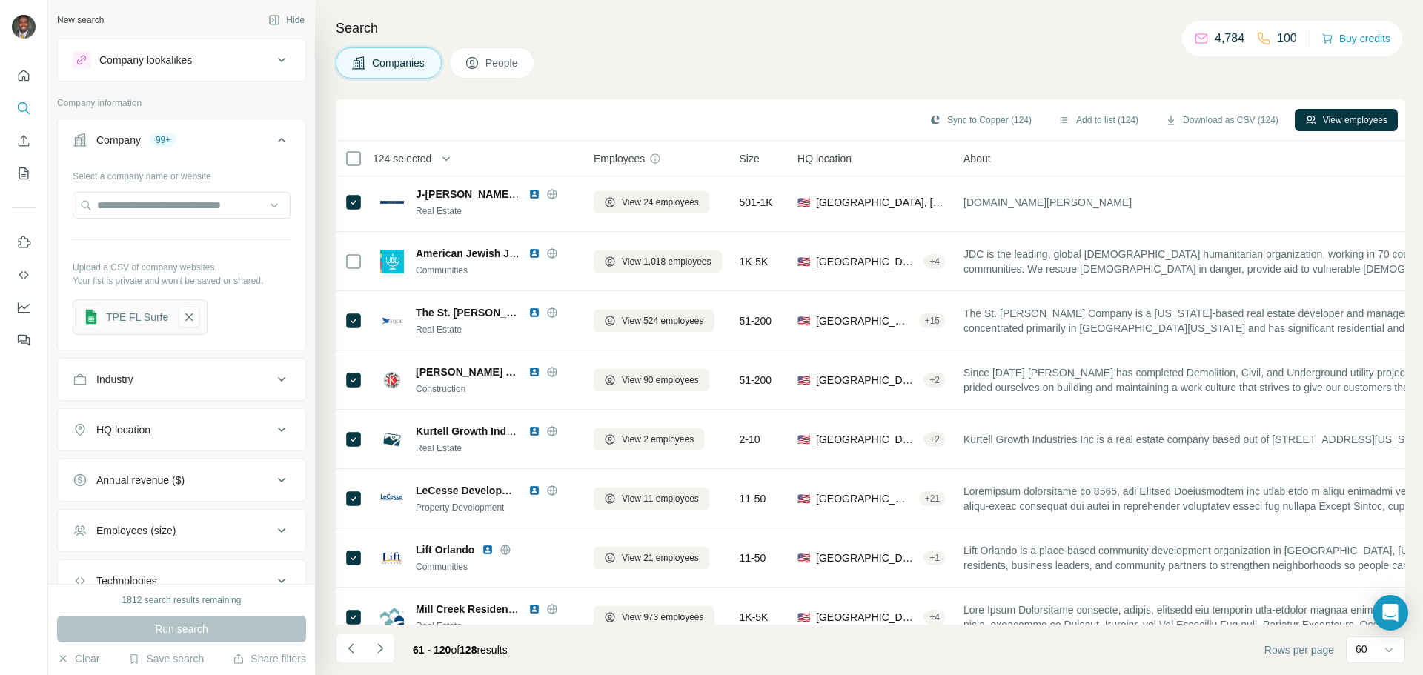
scroll to position [0, 0]
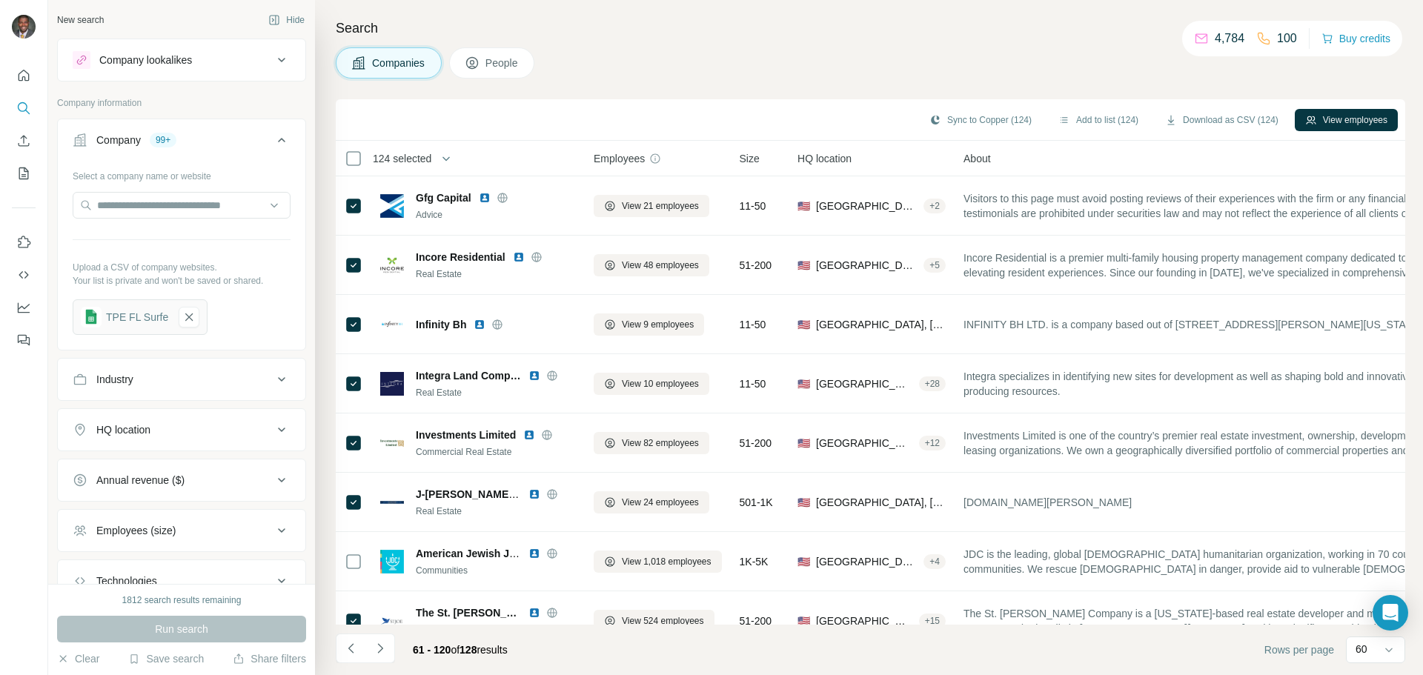
click at [506, 59] on span "People" at bounding box center [502, 63] width 34 height 15
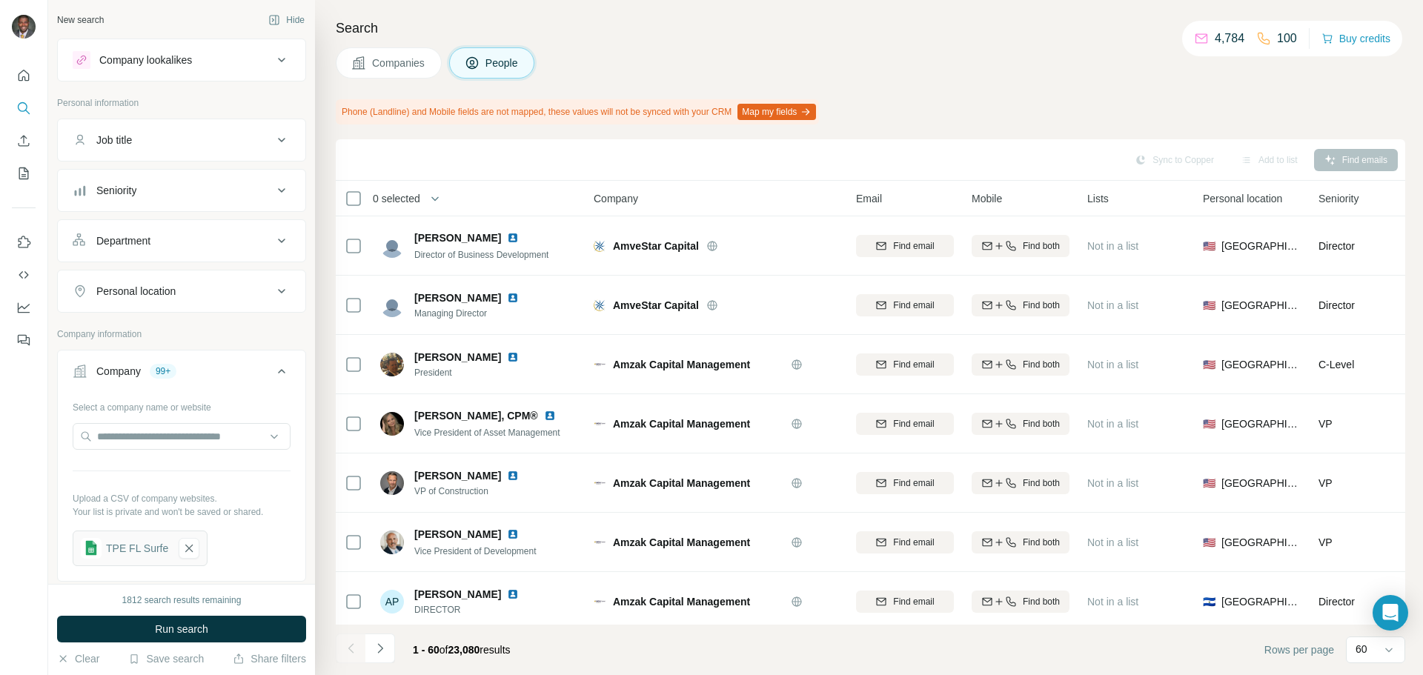
click at [383, 64] on span "Companies" at bounding box center [399, 63] width 54 height 15
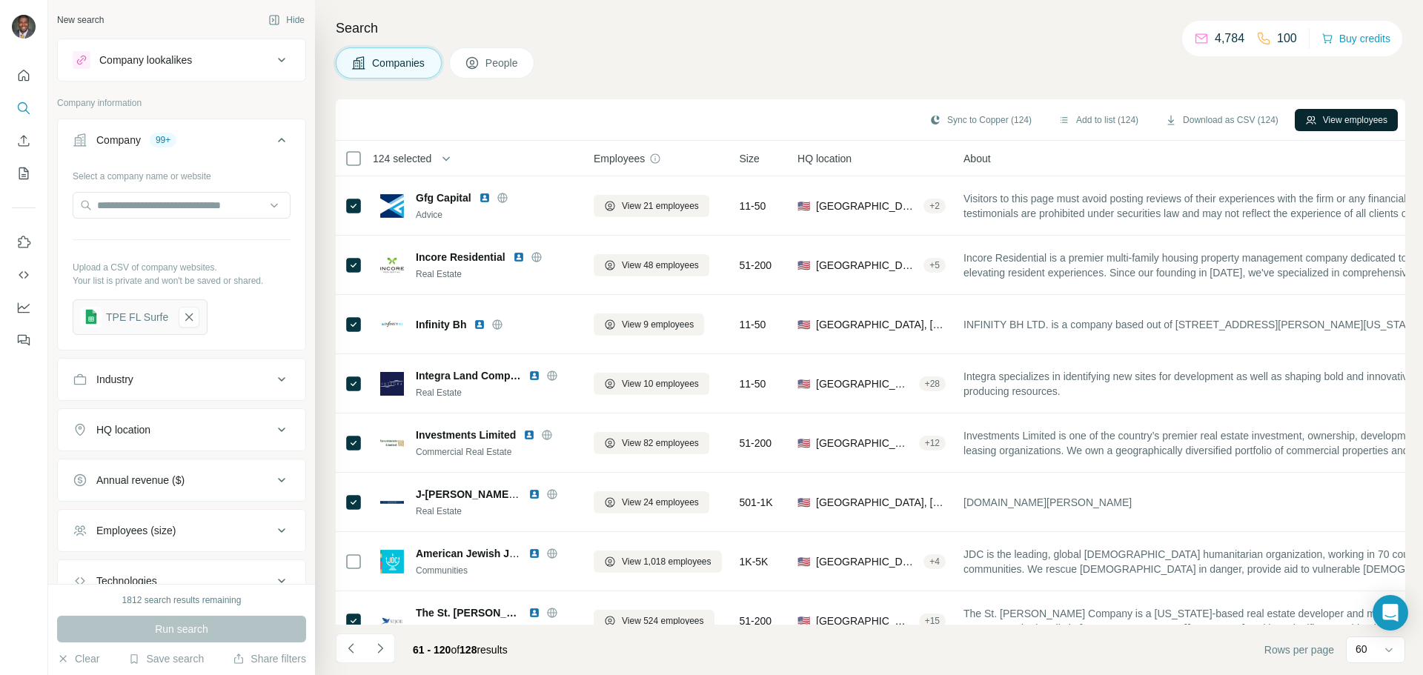
click at [1320, 117] on button "View employees" at bounding box center [1346, 120] width 103 height 22
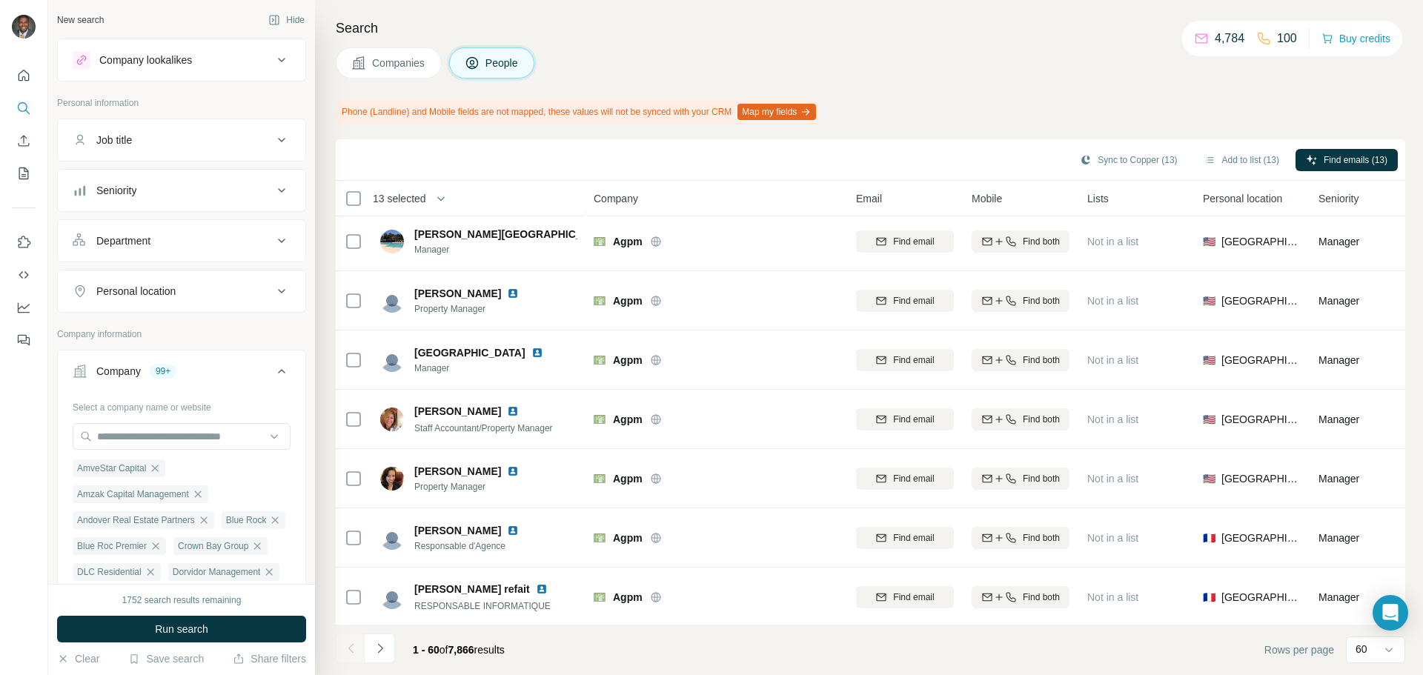
scroll to position [3156, 0]
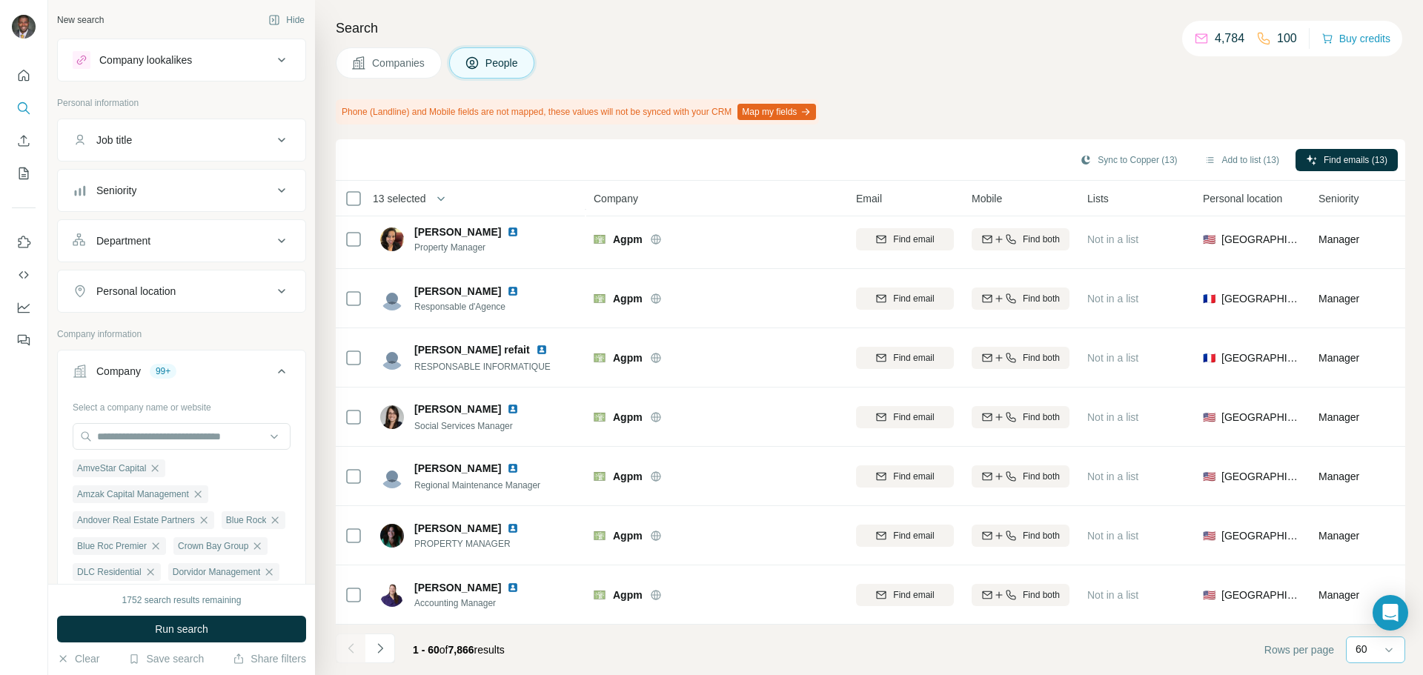
click at [1397, 647] on input at bounding box center [1419, 650] width 44 height 16
click at [1389, 648] on icon at bounding box center [1388, 649] width 15 height 15
click at [812, 36] on h4 "Search" at bounding box center [870, 28] width 1069 height 21
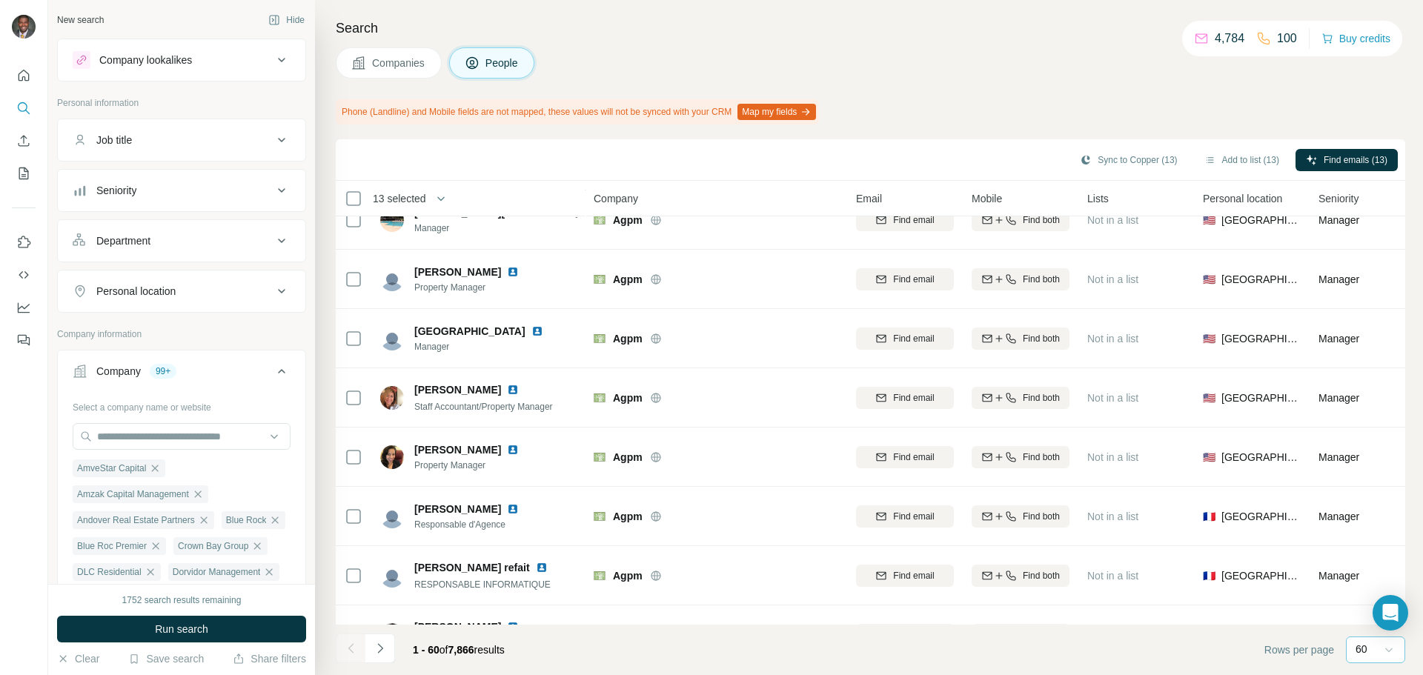
scroll to position [3156, 0]
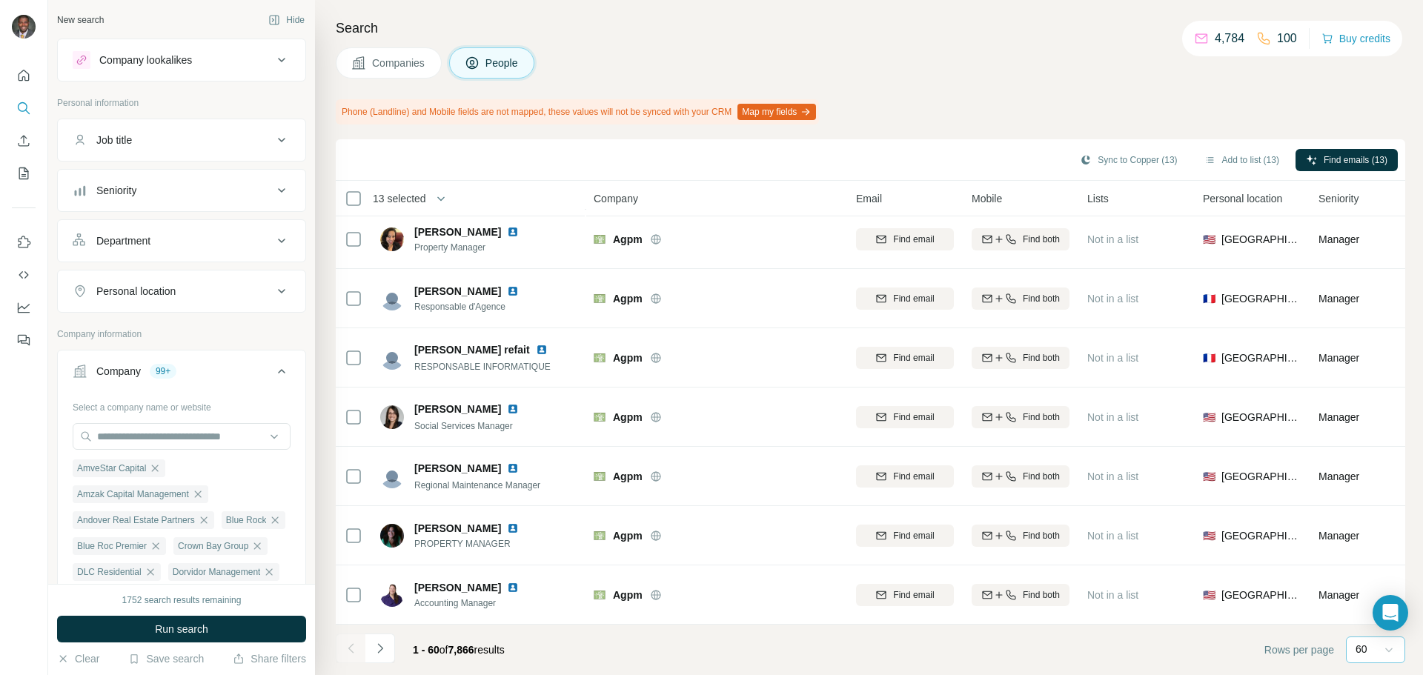
click at [377, 655] on icon "Navigate to next page" at bounding box center [380, 648] width 15 height 15
click at [378, 649] on icon "Navigate to next page" at bounding box center [380, 648] width 15 height 15
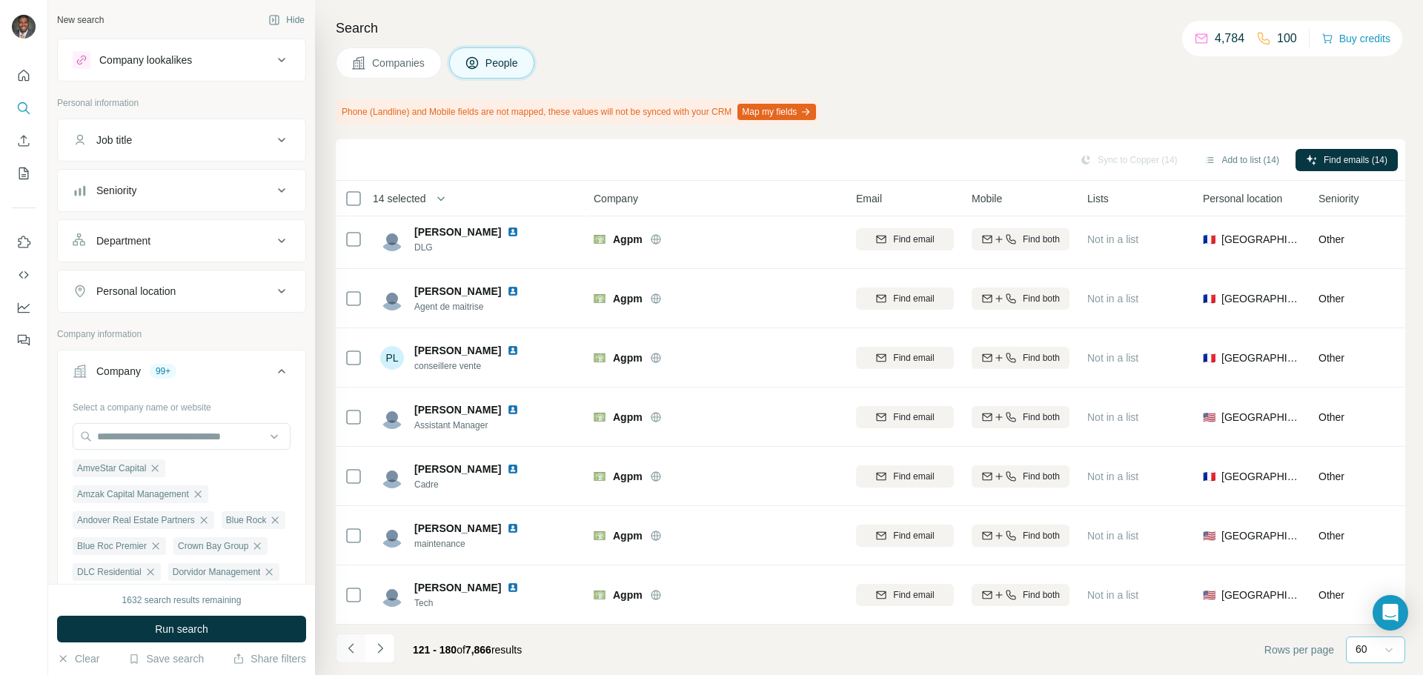
click at [353, 645] on icon "Navigate to previous page" at bounding box center [350, 648] width 5 height 10
click at [381, 639] on button "Navigate to next page" at bounding box center [380, 649] width 30 height 30
click at [388, 647] on button "Navigate to next page" at bounding box center [380, 649] width 30 height 30
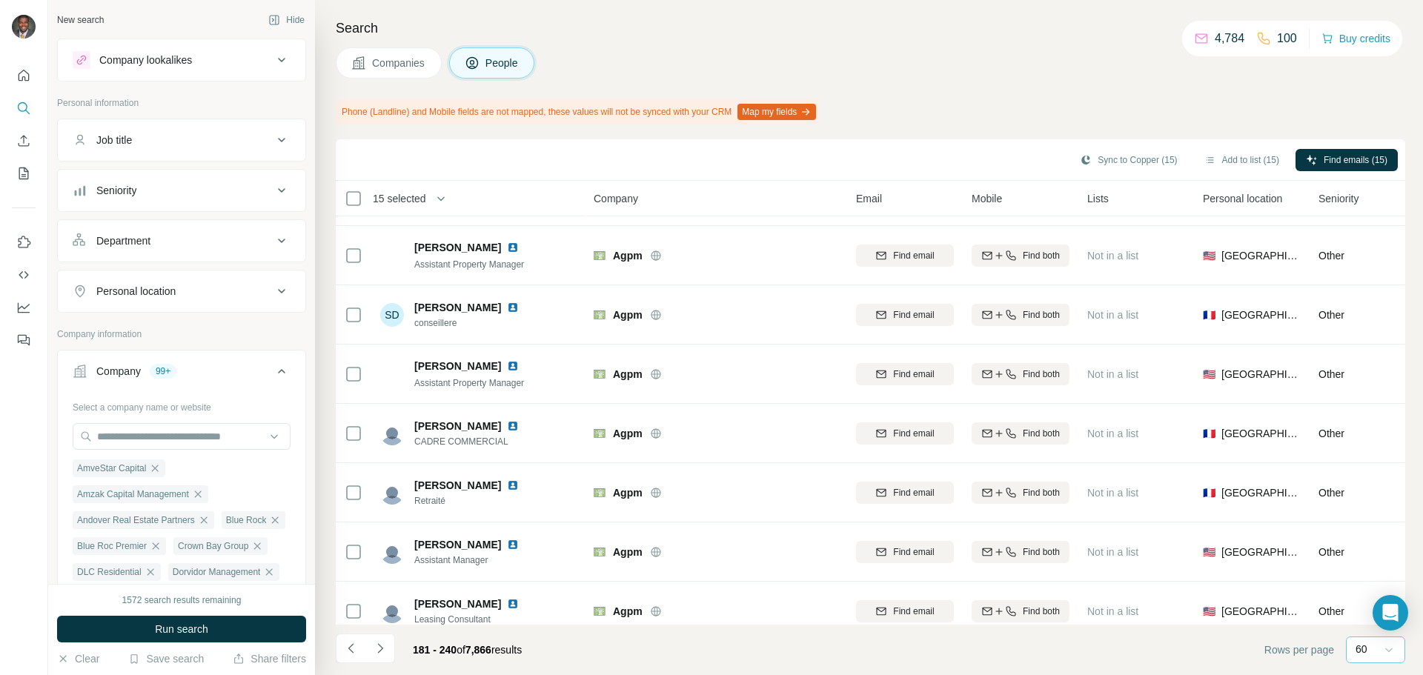
scroll to position [0, 0]
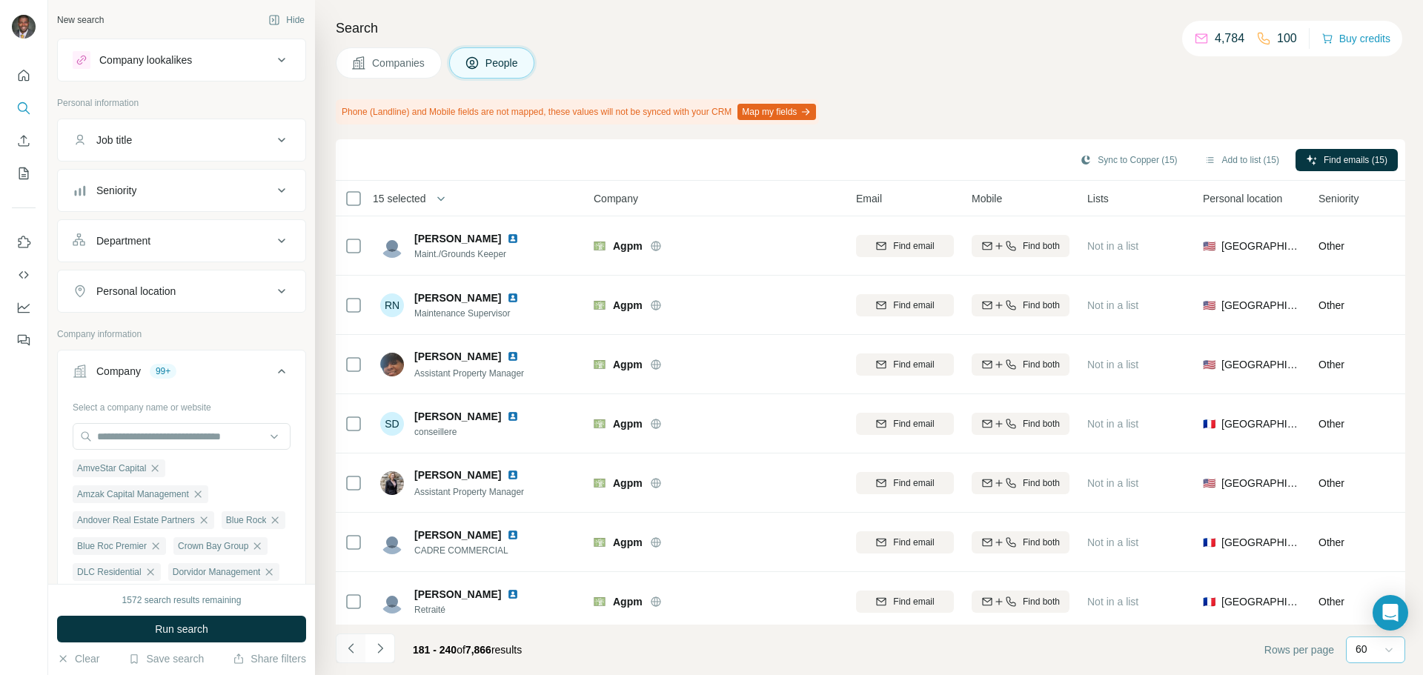
click at [351, 648] on icon "Navigate to previous page" at bounding box center [351, 648] width 15 height 15
click at [351, 653] on icon "Navigate to previous page" at bounding box center [351, 648] width 15 height 15
click at [345, 651] on icon "Navigate to previous page" at bounding box center [351, 648] width 15 height 15
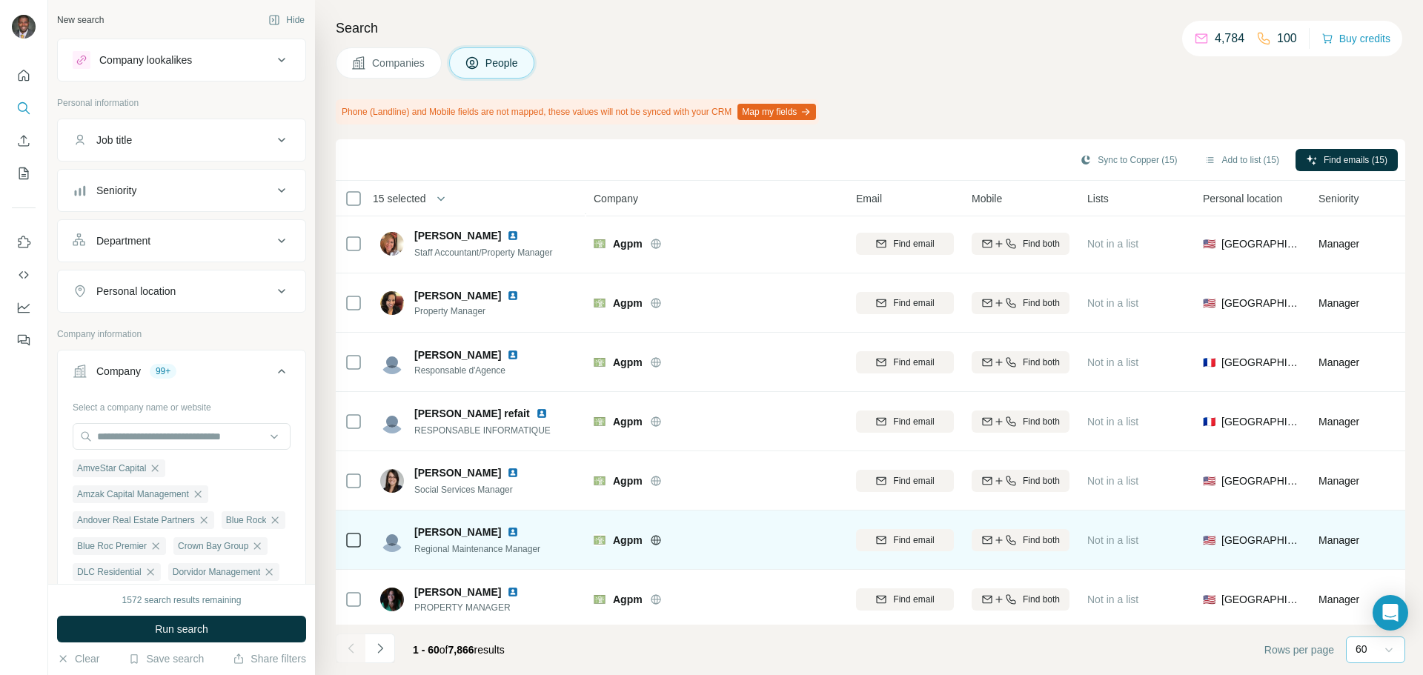
scroll to position [3156, 0]
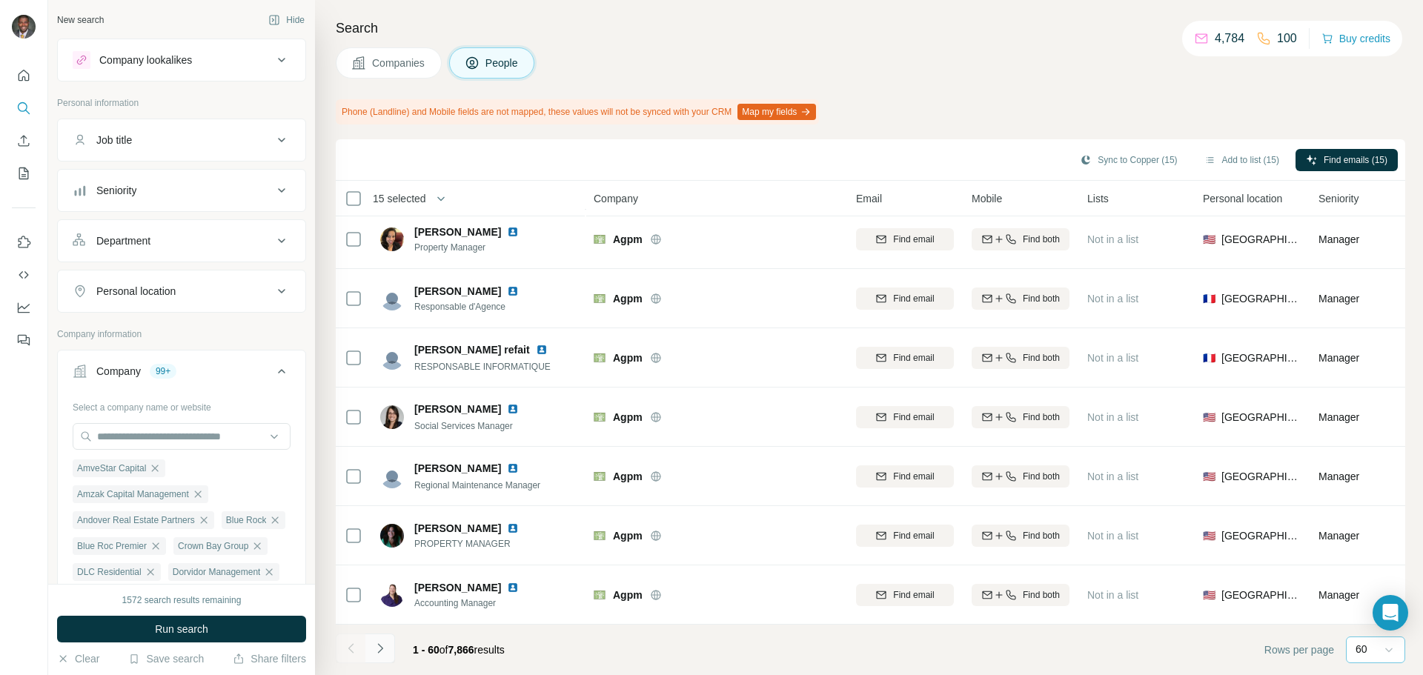
click at [381, 639] on button "Navigate to next page" at bounding box center [380, 649] width 30 height 30
click at [367, 648] on button "Navigate to next page" at bounding box center [380, 649] width 30 height 30
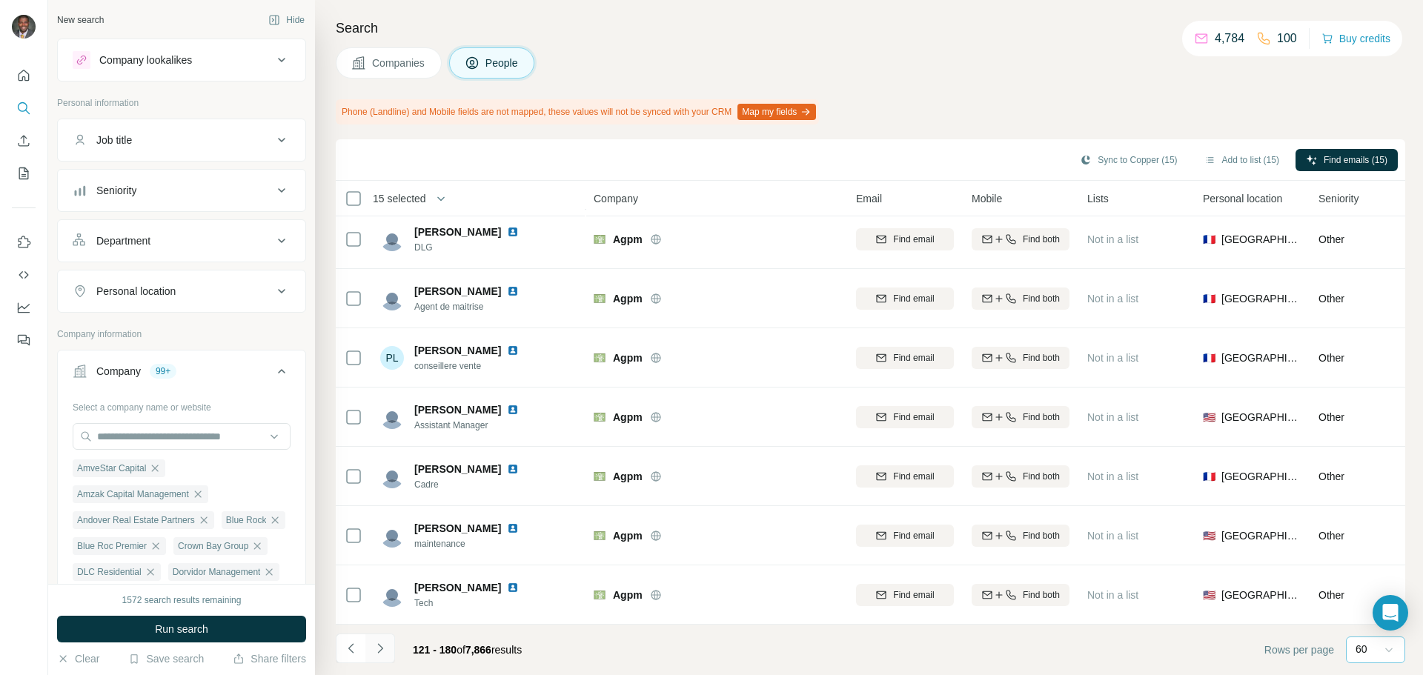
click at [377, 637] on button "Navigate to next page" at bounding box center [380, 649] width 30 height 30
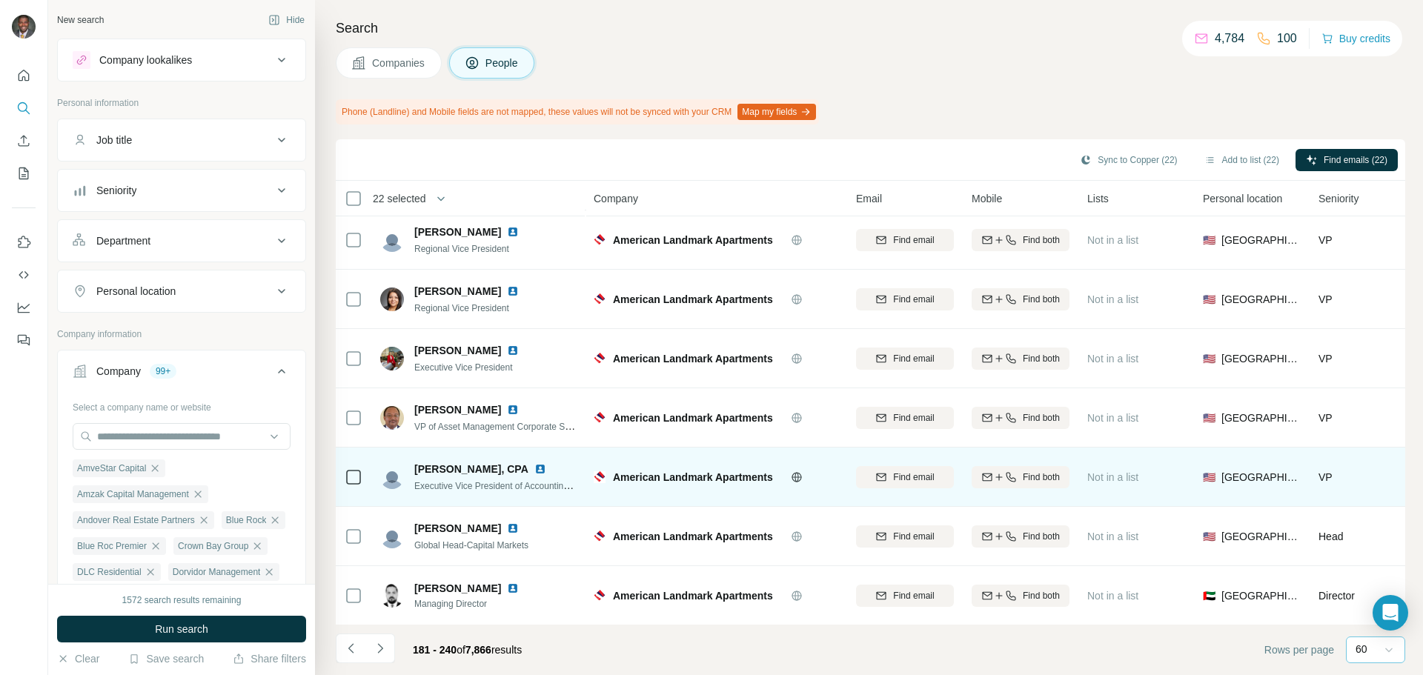
scroll to position [2816, 0]
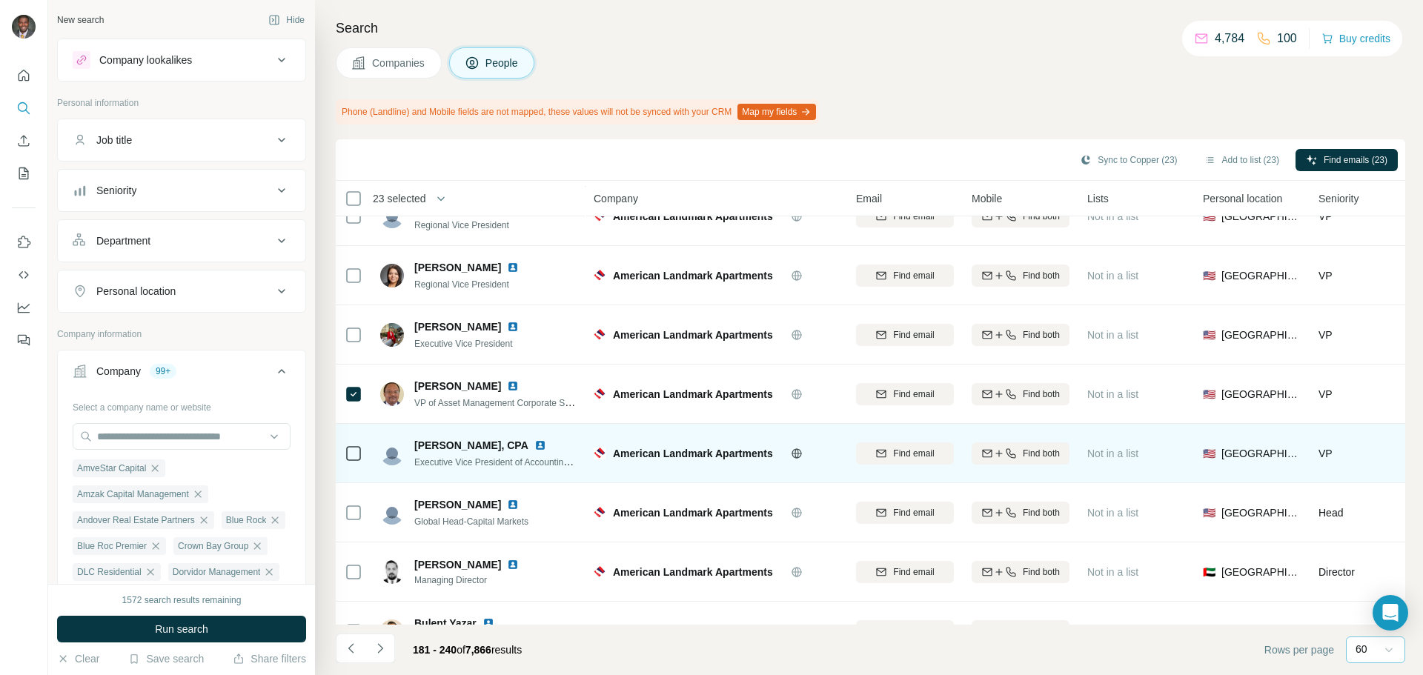
click at [361, 456] on icon at bounding box center [354, 454] width 18 height 18
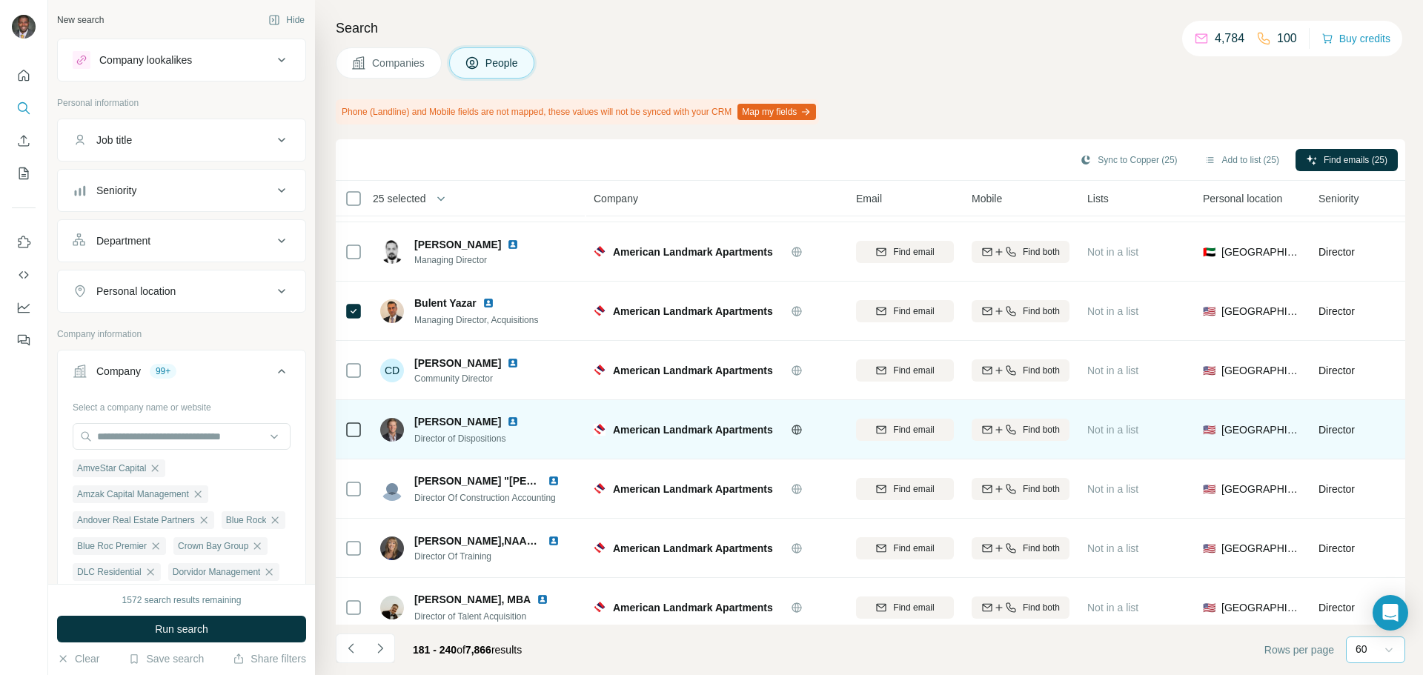
scroll to position [3156, 0]
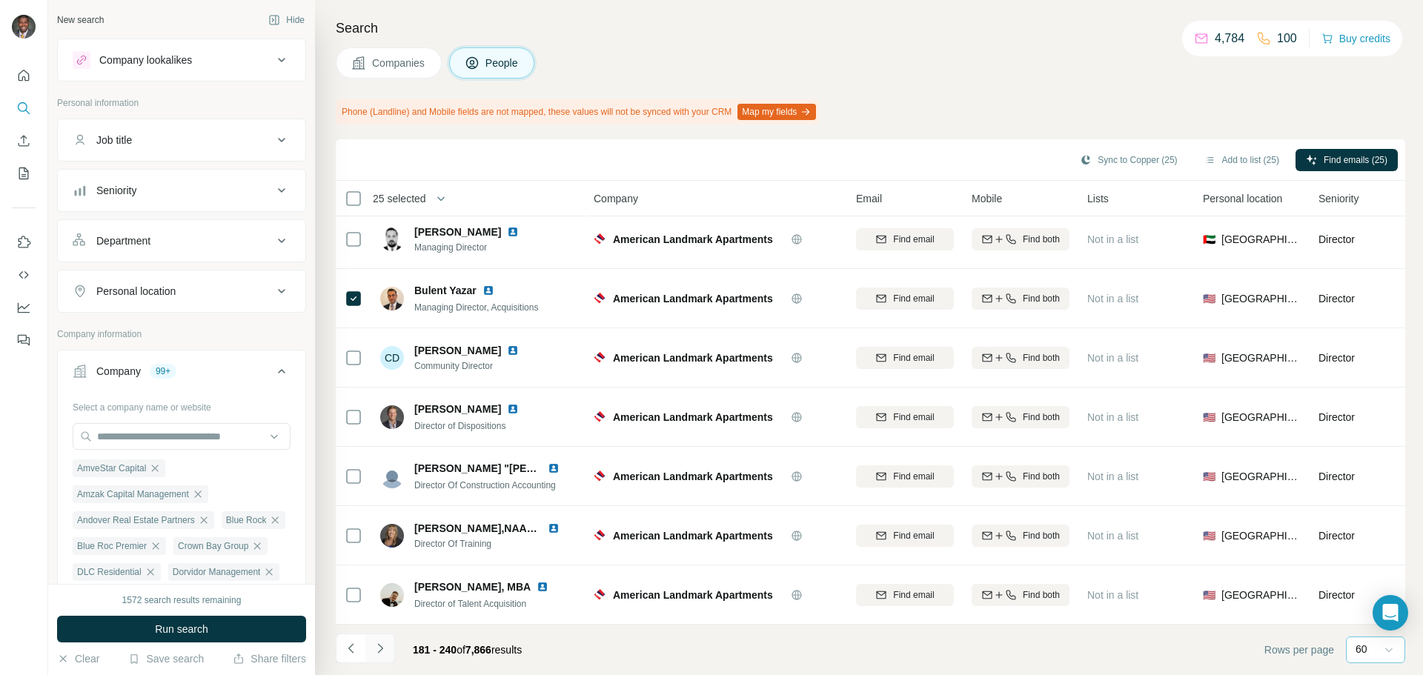
click at [385, 649] on icon "Navigate to next page" at bounding box center [380, 648] width 15 height 15
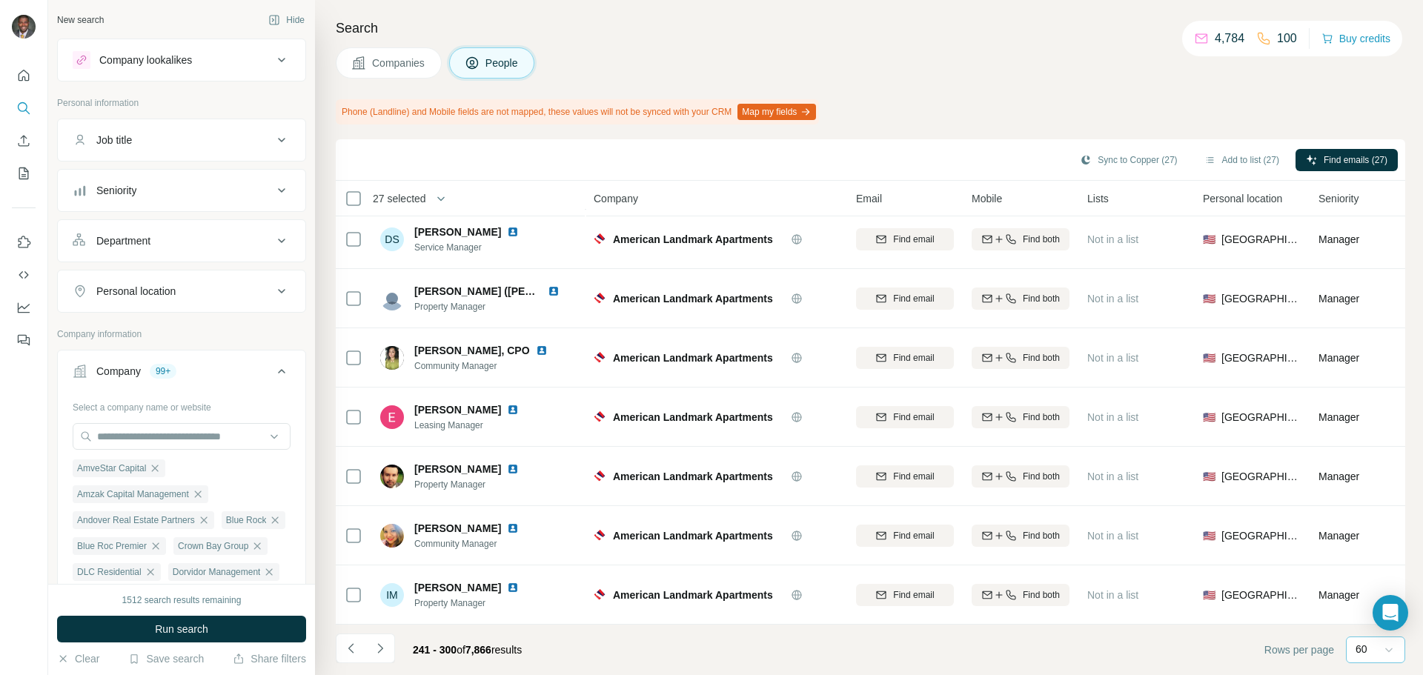
click at [385, 659] on button "Navigate to next page" at bounding box center [380, 649] width 30 height 30
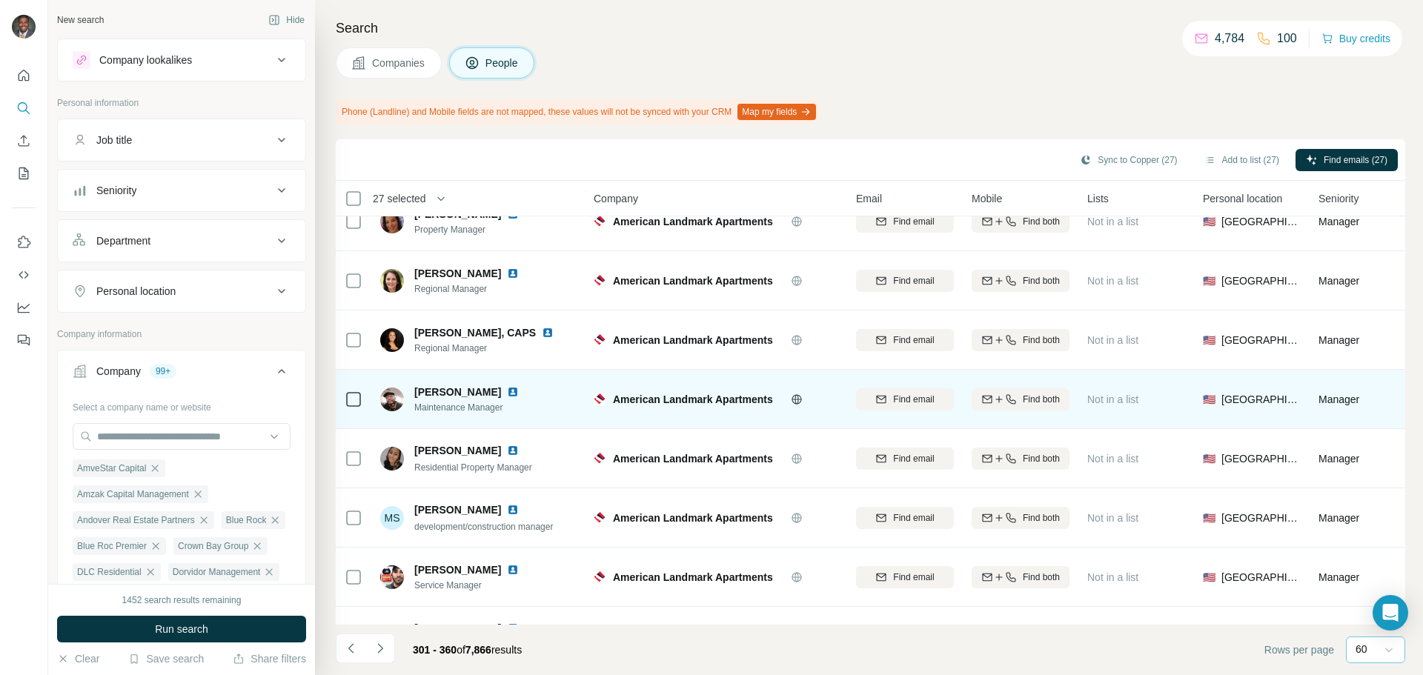
scroll to position [2371, 0]
